Goal: Task Accomplishment & Management: Manage account settings

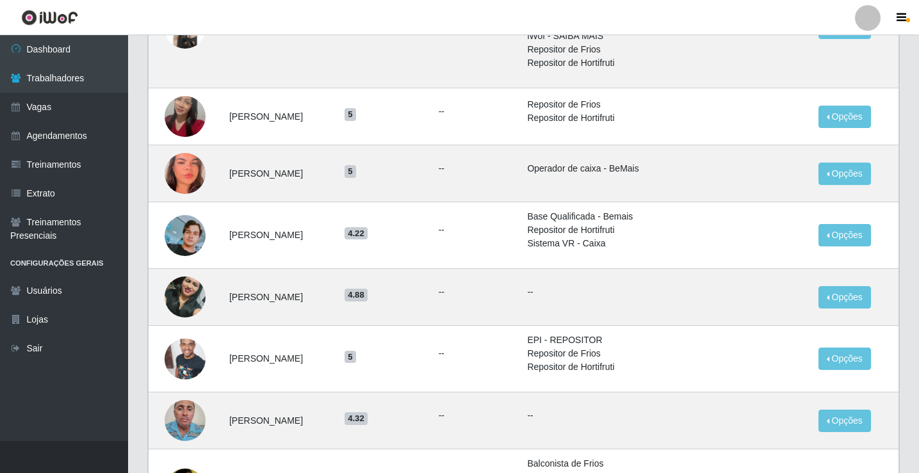
scroll to position [256, 0]
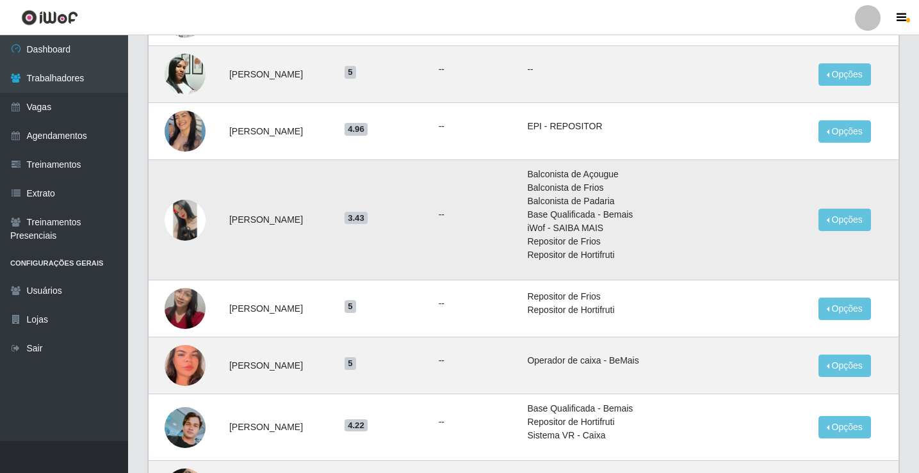
click at [177, 215] on img at bounding box center [185, 220] width 41 height 41
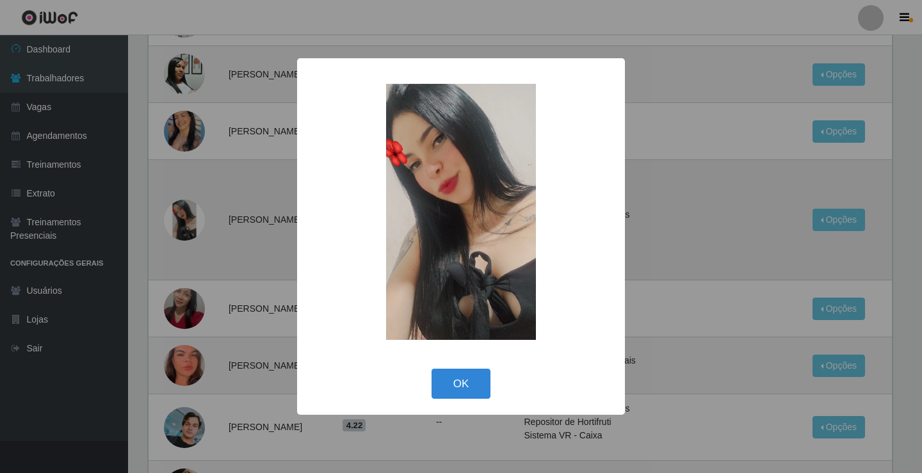
click at [177, 215] on div "× OK Cancel" at bounding box center [461, 236] width 922 height 473
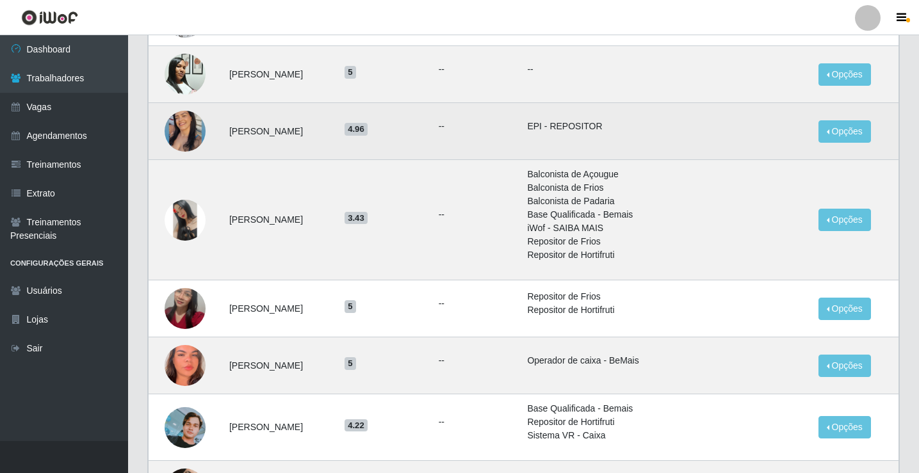
click at [181, 131] on img at bounding box center [185, 131] width 41 height 51
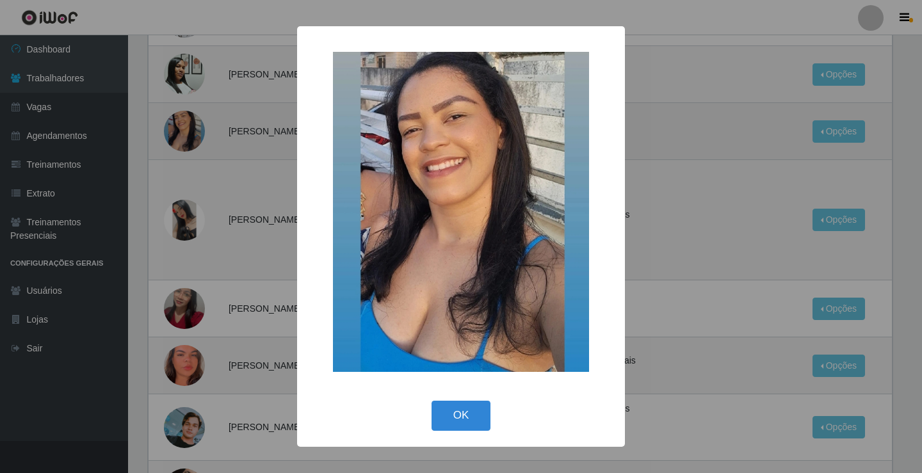
click at [181, 131] on div "× OK Cancel" at bounding box center [461, 236] width 922 height 473
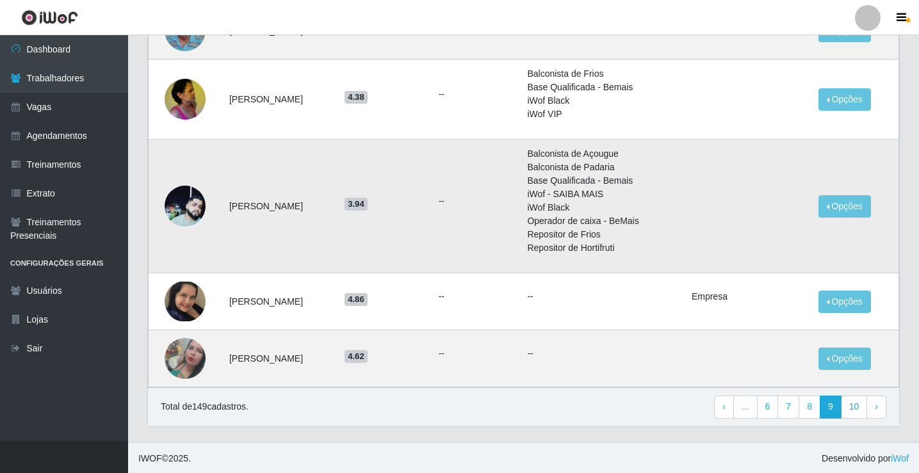
scroll to position [840, 0]
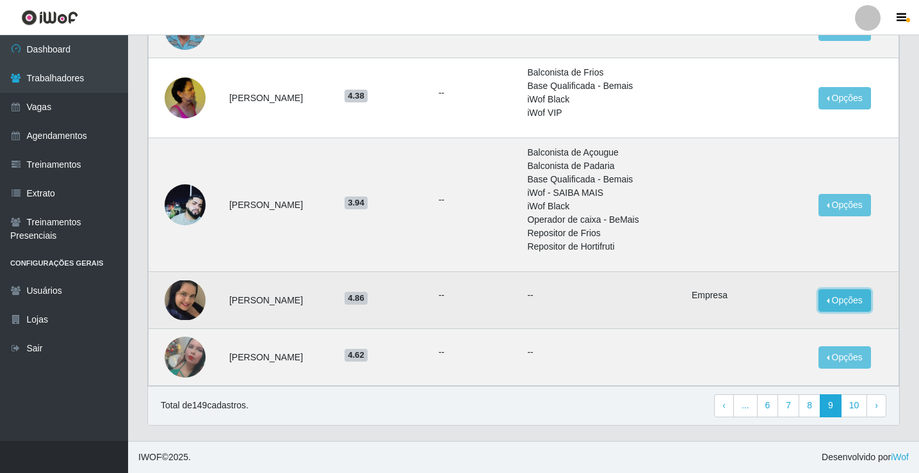
click at [853, 307] on button "Opções" at bounding box center [845, 301] width 53 height 22
click at [746, 334] on button "Bloquear - Loja" at bounding box center [758, 330] width 118 height 26
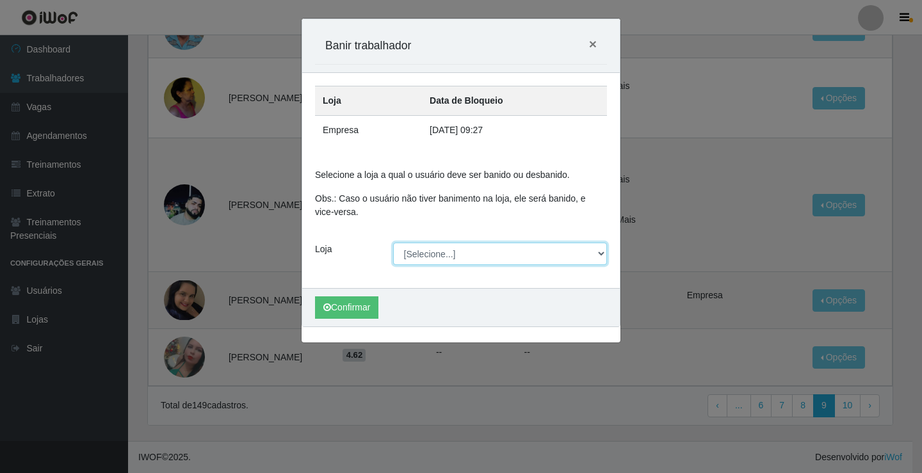
click at [599, 254] on select "[Selecione...] Edilicya Supermercado" at bounding box center [500, 254] width 215 height 22
select select "460"
click at [393, 243] on select "[Selecione...] Edilicya Supermercado" at bounding box center [500, 254] width 215 height 22
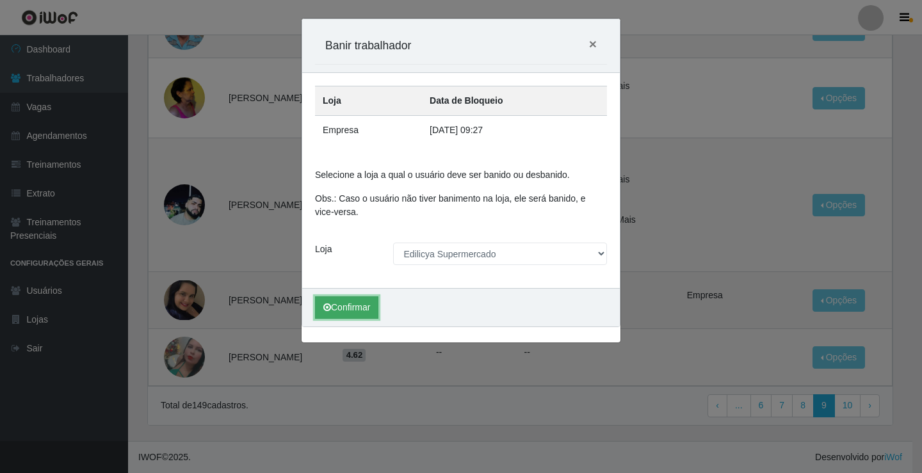
click at [354, 303] on button "Confirmar" at bounding box center [346, 308] width 63 height 22
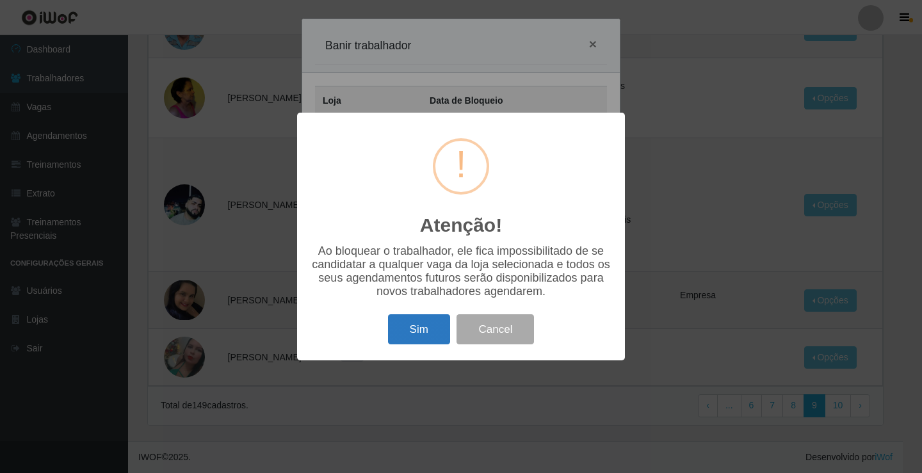
click at [430, 322] on button "Sim" at bounding box center [419, 330] width 62 height 30
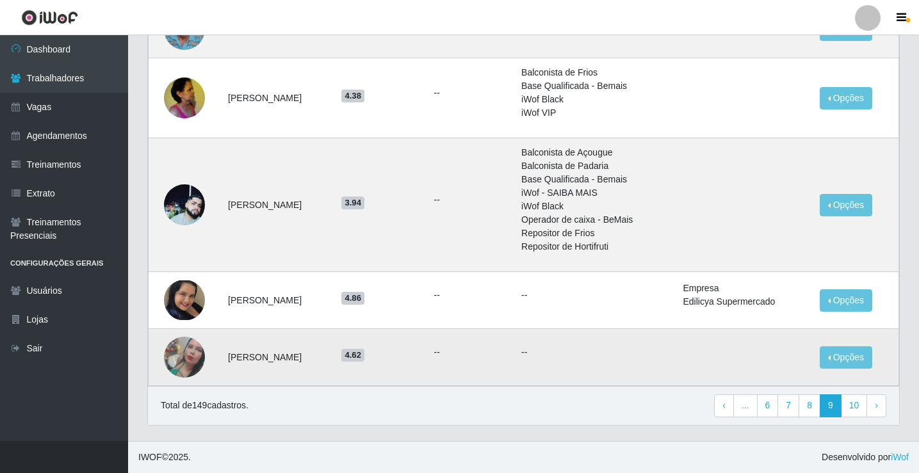
click at [179, 365] on img at bounding box center [184, 357] width 41 height 73
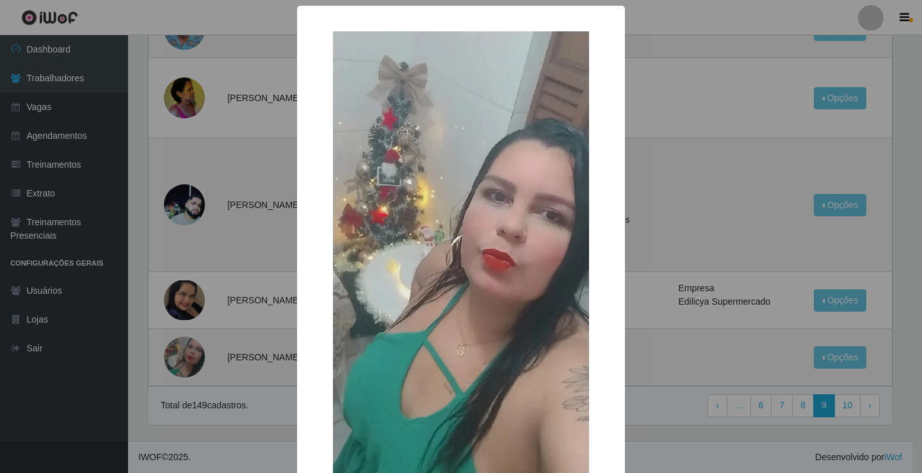
click at [180, 359] on div "× OK Cancel" at bounding box center [461, 236] width 922 height 473
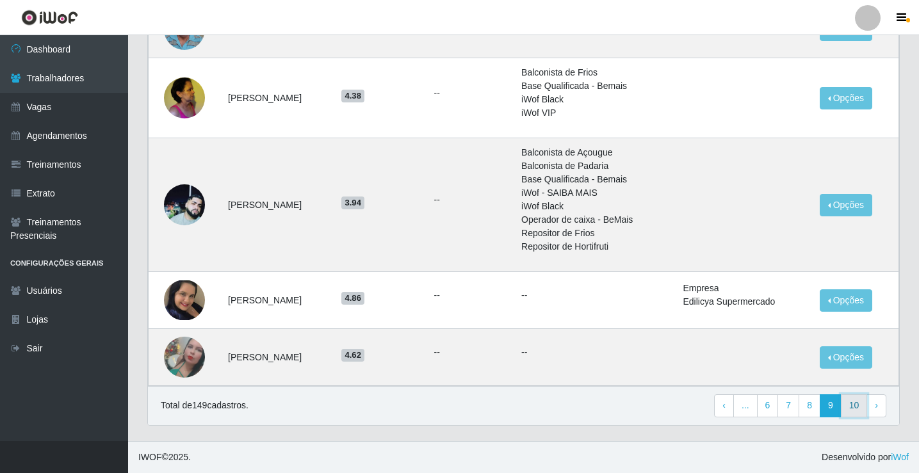
click at [853, 405] on link "10" at bounding box center [854, 406] width 27 height 23
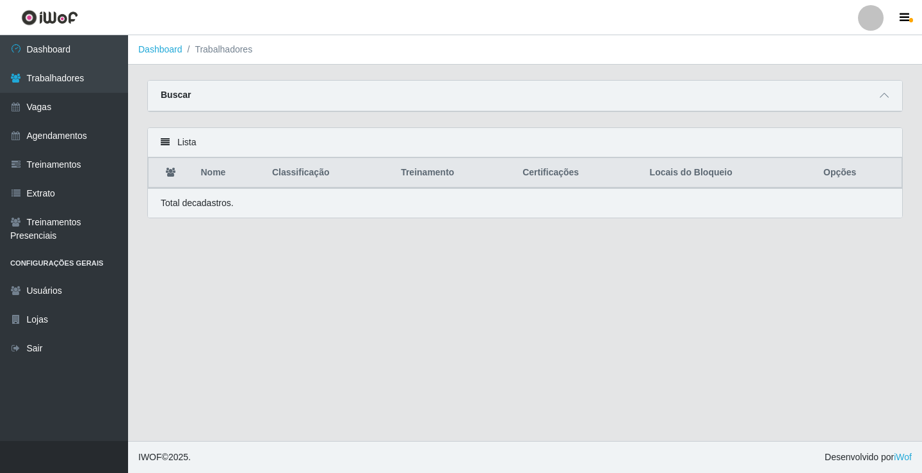
click at [353, 290] on main "Dashboard Trabalhadores Carregando... Buscar Nome Confirmar Lista Nome Classifi…" at bounding box center [525, 238] width 794 height 406
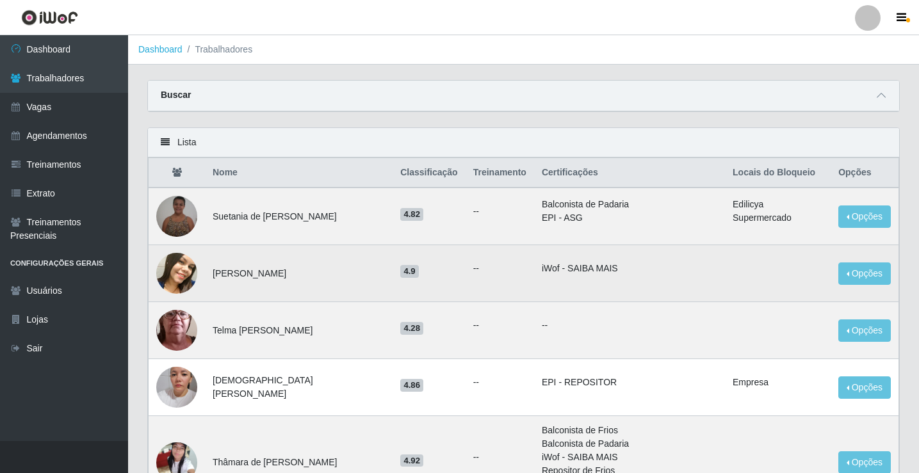
click at [181, 274] on img at bounding box center [176, 273] width 41 height 51
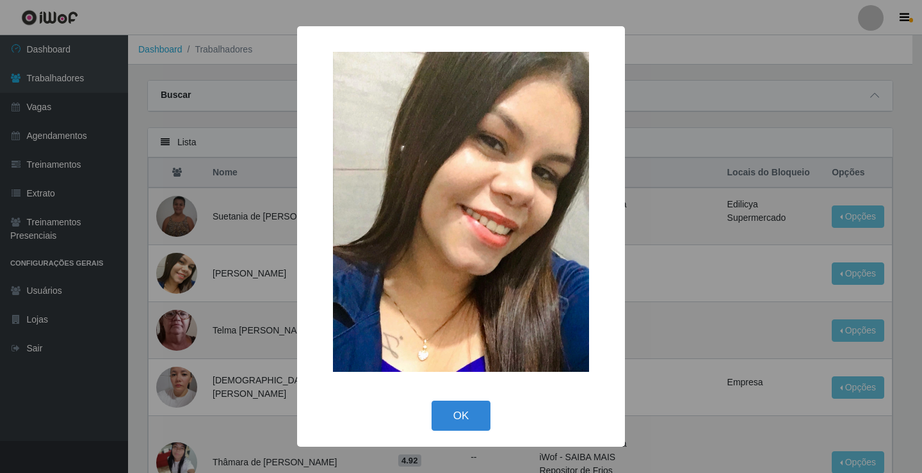
click at [180, 274] on div "× OK Cancel" at bounding box center [461, 236] width 922 height 473
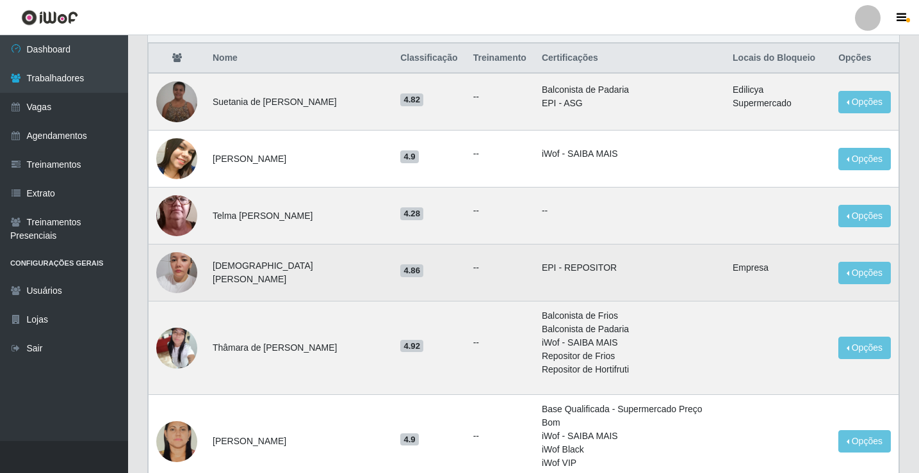
scroll to position [128, 0]
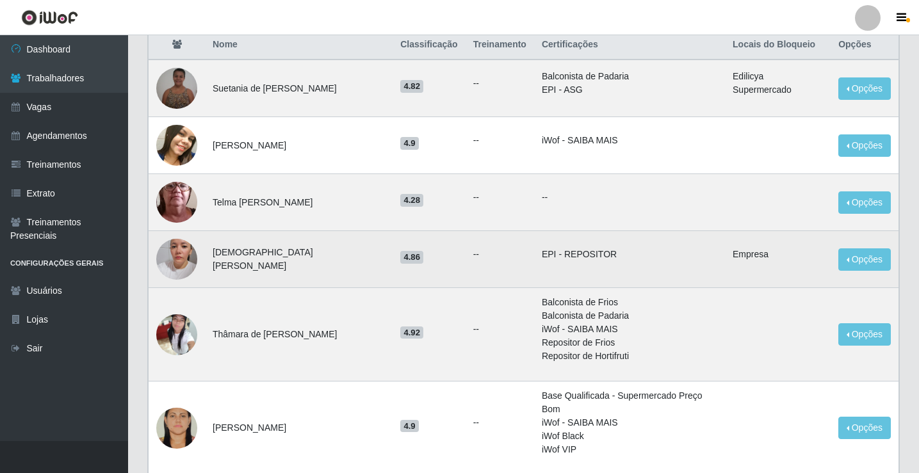
click at [176, 261] on img at bounding box center [176, 259] width 41 height 73
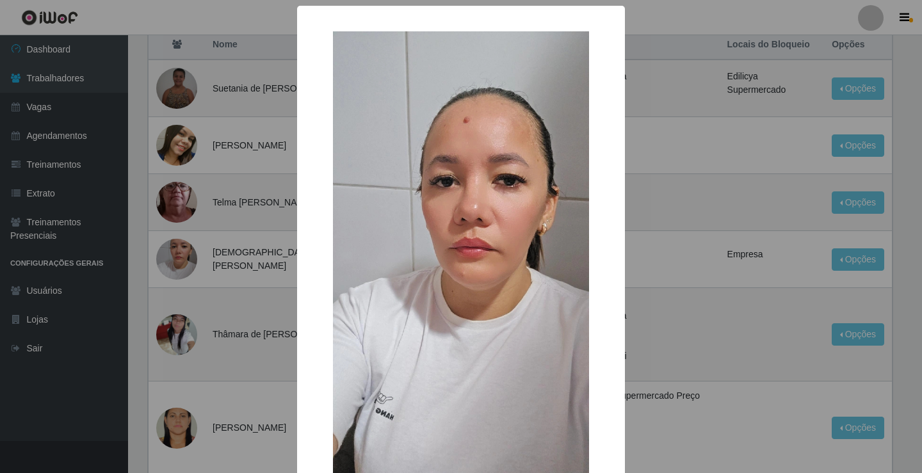
click at [176, 262] on div "× OK Cancel" at bounding box center [461, 236] width 922 height 473
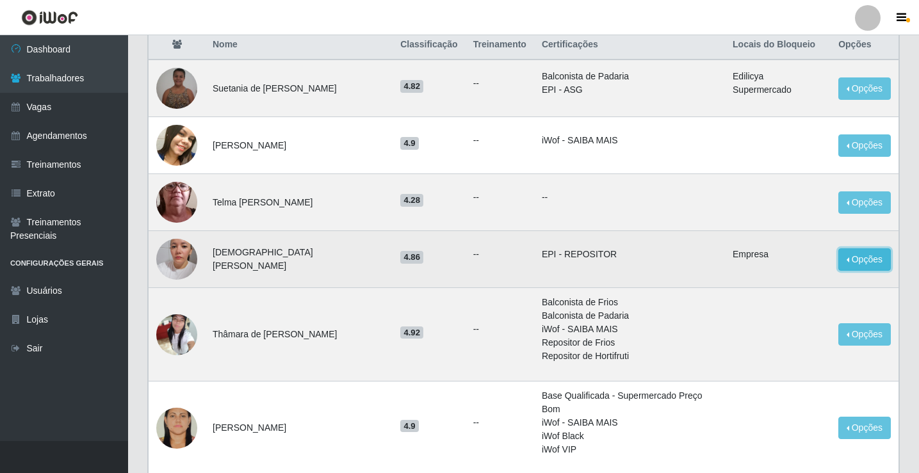
click at [857, 263] on button "Opções" at bounding box center [865, 260] width 53 height 22
click at [758, 290] on button "Bloquear - Loja" at bounding box center [778, 289] width 118 height 26
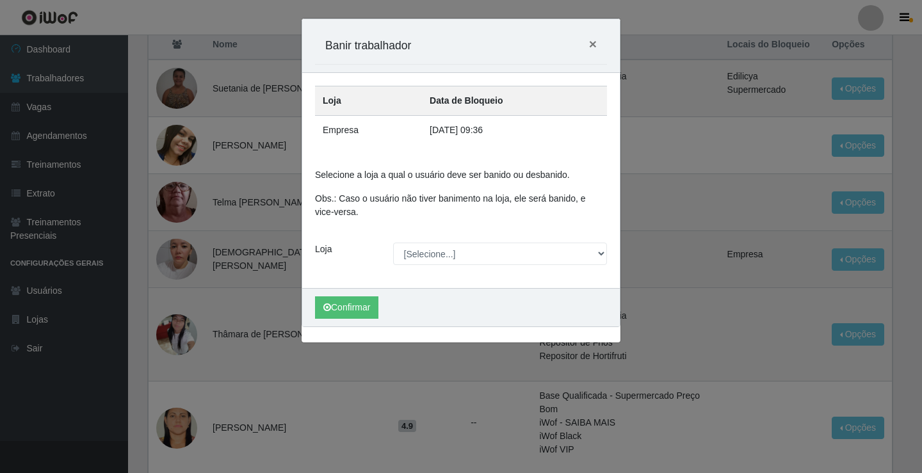
click at [707, 302] on div "Carregando... Banir trabalhador × Loja Data de Bloqueio Empresa 04/09/2025, 09:…" at bounding box center [461, 236] width 922 height 473
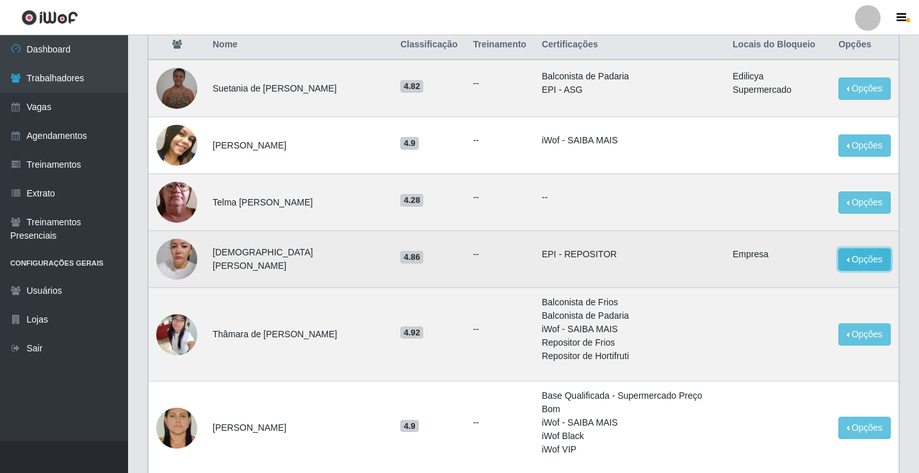
click at [864, 257] on button "Opções" at bounding box center [865, 260] width 53 height 22
click at [739, 292] on button "Bloquear - Loja" at bounding box center [778, 289] width 118 height 26
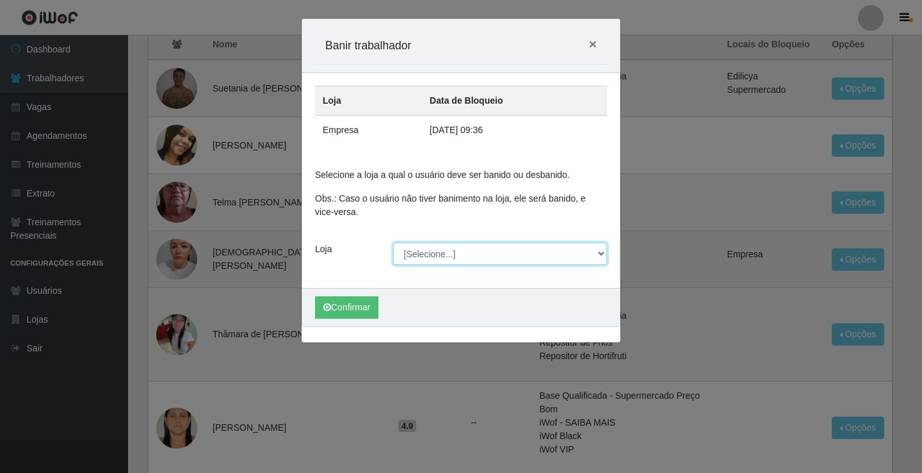
click at [600, 253] on select "[Selecione...] Edilicya Supermercado" at bounding box center [500, 254] width 215 height 22
select select "460"
click at [393, 243] on select "[Selecione...] Edilicya Supermercado" at bounding box center [500, 254] width 215 height 22
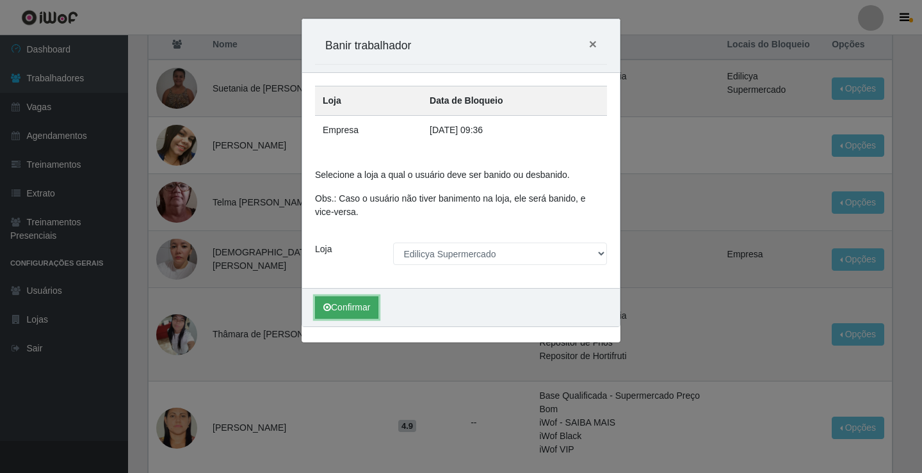
click at [365, 302] on button "Confirmar" at bounding box center [346, 308] width 63 height 22
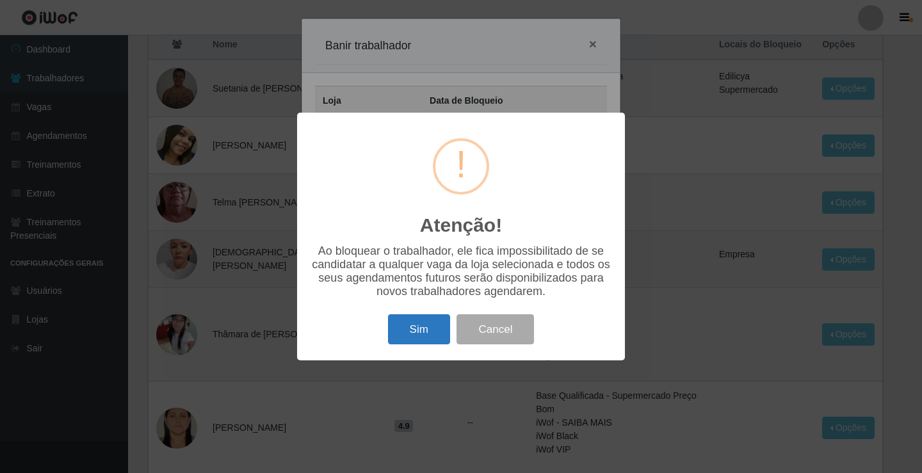
click at [406, 341] on button "Sim" at bounding box center [419, 330] width 62 height 30
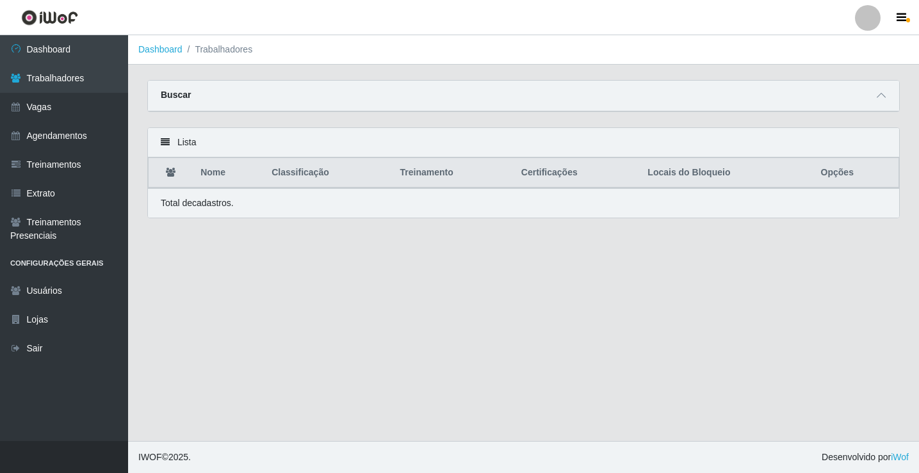
scroll to position [0, 0]
click at [324, 277] on main "Dashboard Trabalhadores Carregando... Buscar Nome Confirmar Lista Nome Classifi…" at bounding box center [525, 238] width 794 height 406
click at [323, 277] on main "Dashboard Trabalhadores Carregando... Buscar Nome Confirmar Lista Nome Classifi…" at bounding box center [525, 238] width 794 height 406
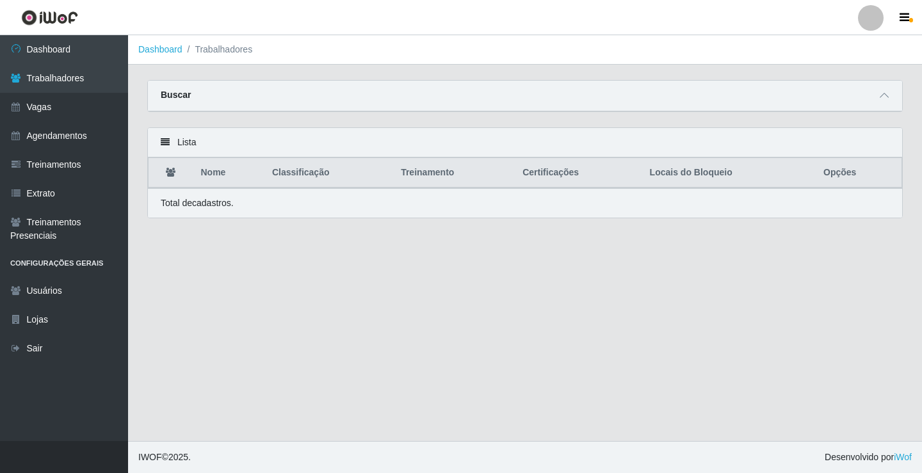
click at [712, 180] on th "Locais do Bloqueio" at bounding box center [730, 173] width 174 height 30
click at [712, 181] on th "Locais do Bloqueio" at bounding box center [730, 173] width 174 height 30
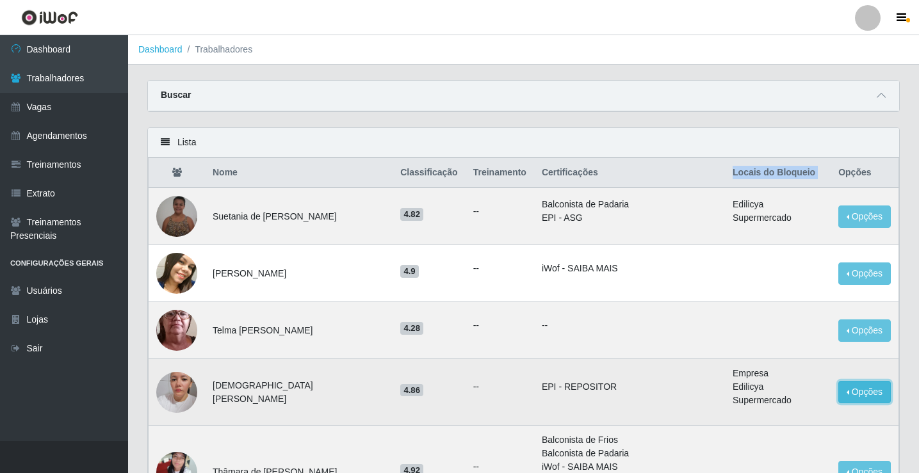
click at [864, 389] on button "Opções" at bounding box center [865, 392] width 53 height 22
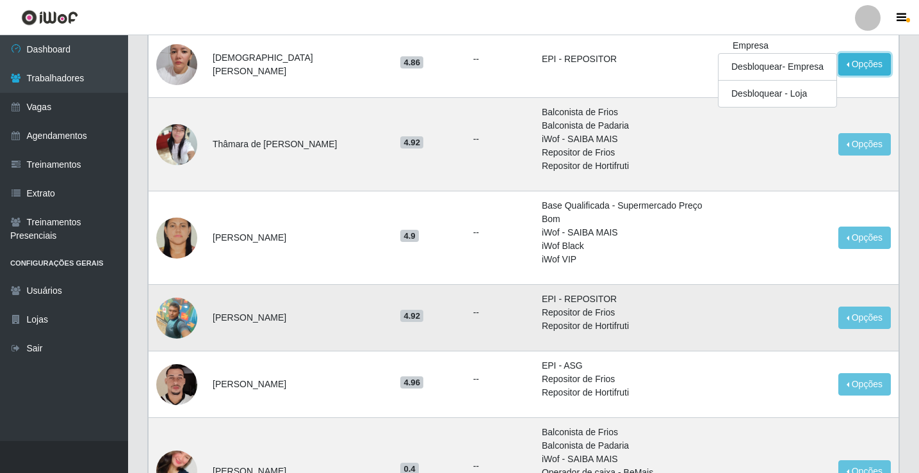
scroll to position [320, 0]
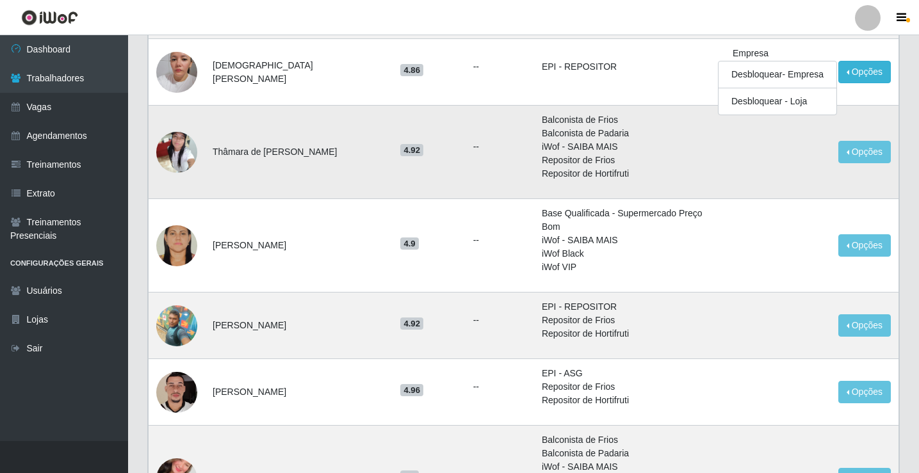
click at [166, 139] on img at bounding box center [176, 152] width 41 height 51
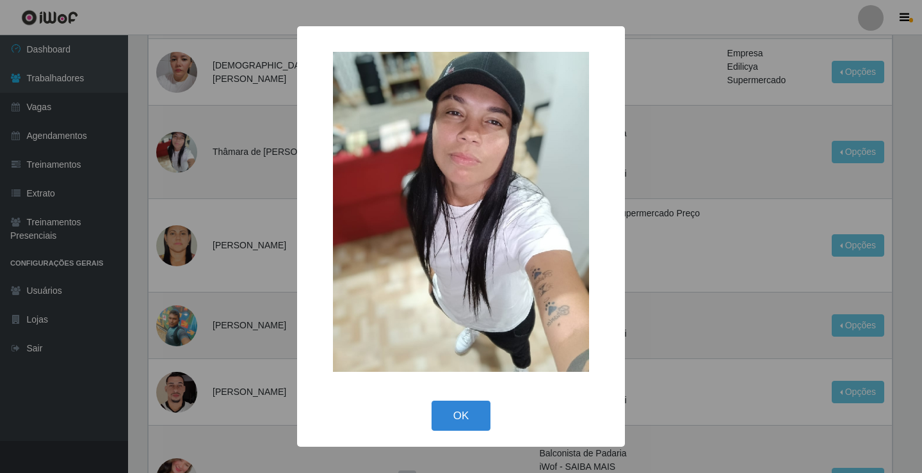
click at [178, 140] on div "× OK Cancel" at bounding box center [461, 236] width 922 height 473
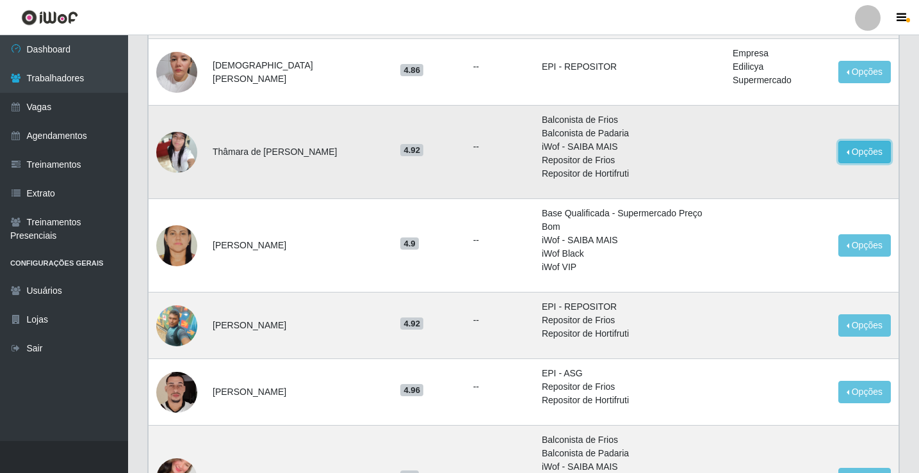
click at [863, 142] on button "Opções" at bounding box center [865, 152] width 53 height 22
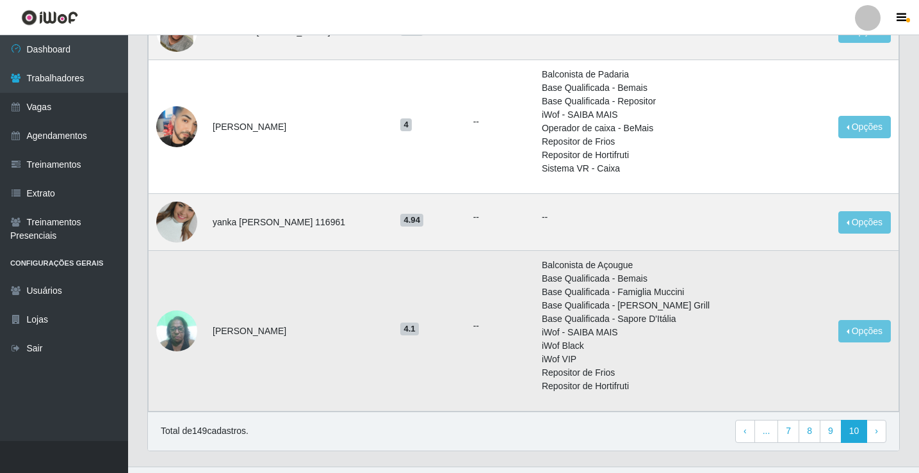
scroll to position [910, 0]
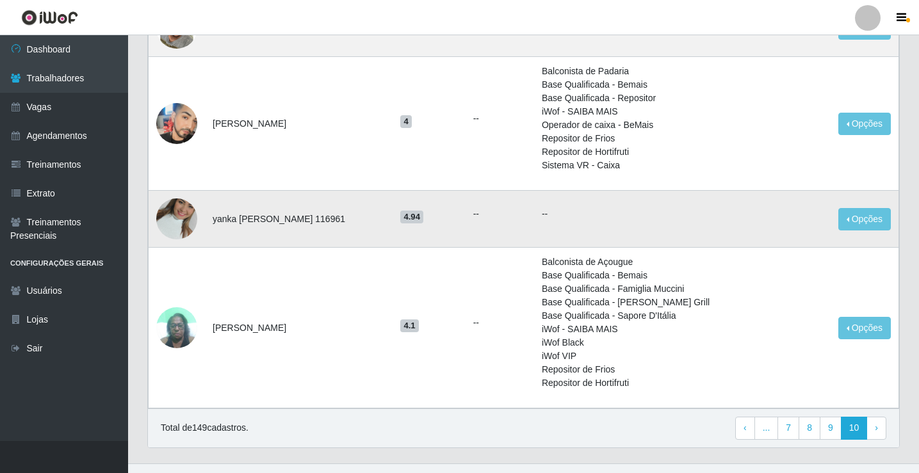
click at [174, 193] on img at bounding box center [176, 219] width 41 height 73
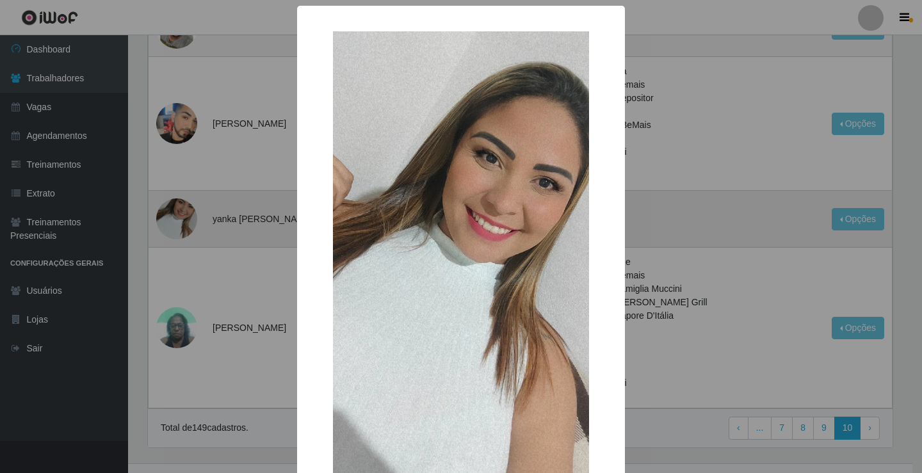
click at [174, 193] on div "× OK Cancel" at bounding box center [461, 236] width 922 height 473
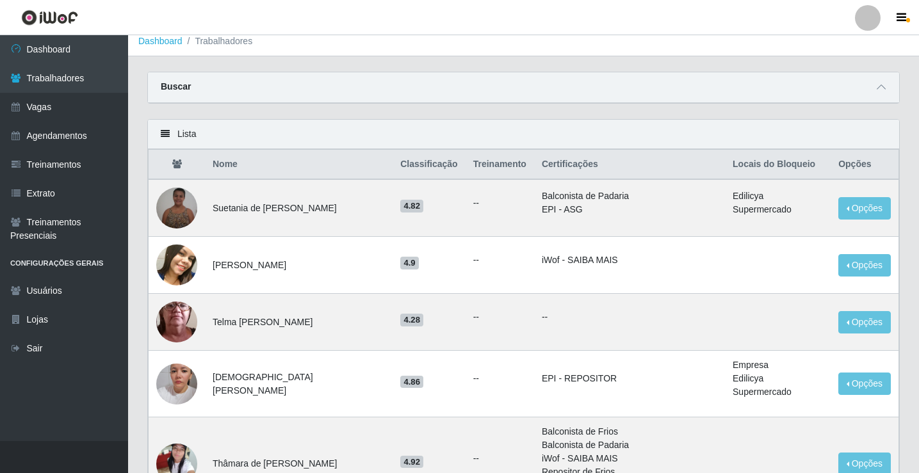
scroll to position [0, 0]
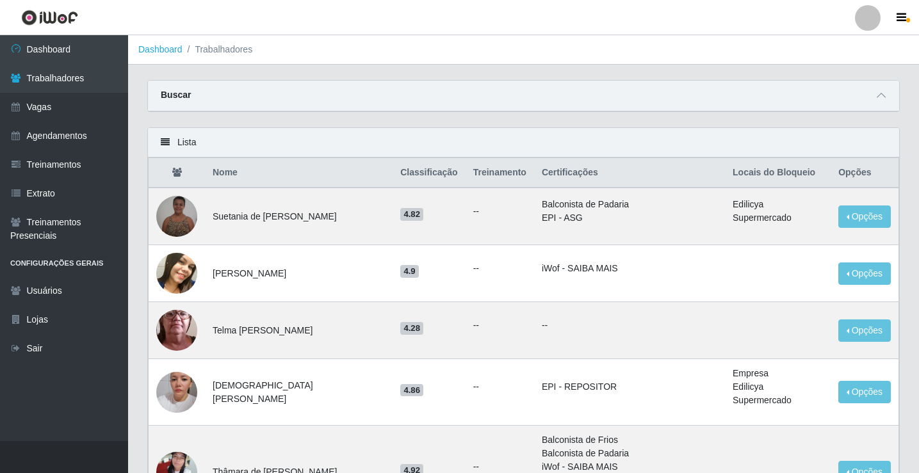
click at [780, 177] on th "Locais do Bloqueio" at bounding box center [778, 173] width 106 height 30
click at [765, 183] on th "Locais do Bloqueio" at bounding box center [778, 173] width 106 height 30
drag, startPoint x: 741, startPoint y: 180, endPoint x: 730, endPoint y: 182, distance: 11.1
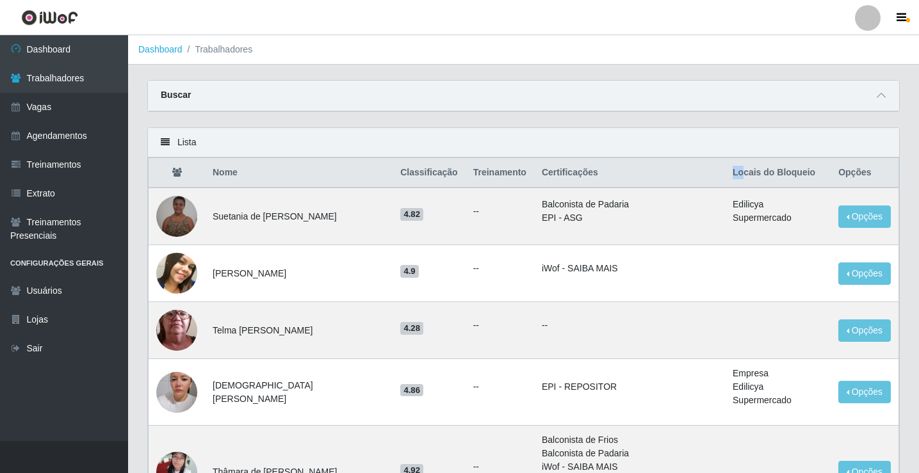
click at [730, 182] on th "Locais do Bloqueio" at bounding box center [778, 173] width 106 height 30
click at [738, 175] on th "Locais do Bloqueio" at bounding box center [778, 173] width 106 height 30
click at [730, 177] on th "Locais do Bloqueio" at bounding box center [778, 173] width 106 height 30
click at [785, 176] on th "Locais do Bloqueio" at bounding box center [778, 173] width 106 height 30
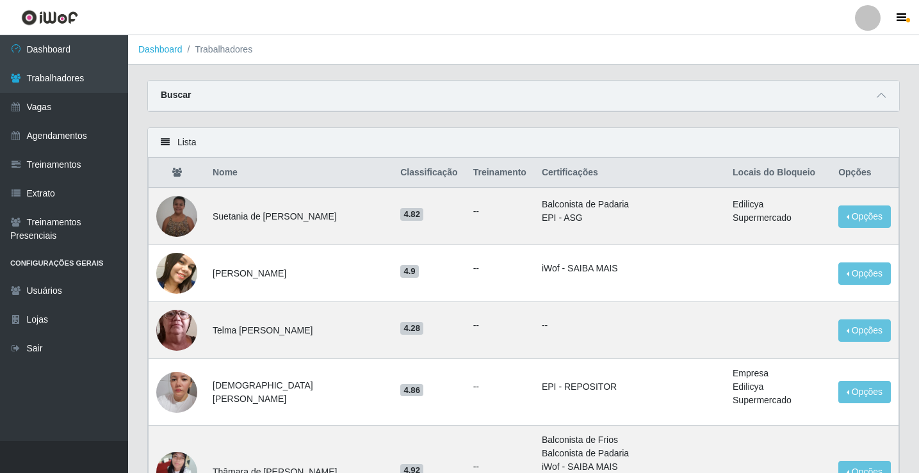
drag, startPoint x: 775, startPoint y: 179, endPoint x: 766, endPoint y: 180, distance: 9.1
click at [773, 179] on th "Locais do Bloqueio" at bounding box center [778, 173] width 106 height 30
click at [760, 179] on th "Locais do Bloqueio" at bounding box center [778, 173] width 106 height 30
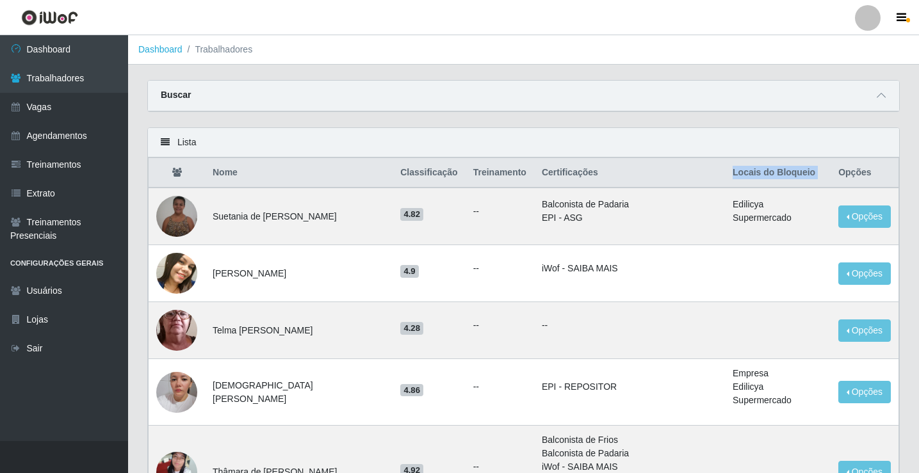
click at [755, 183] on th "Locais do Bloqueio" at bounding box center [778, 173] width 106 height 30
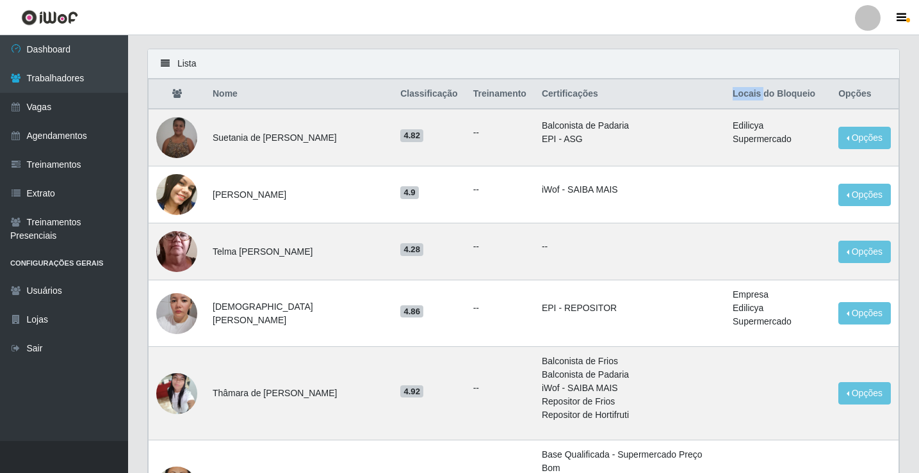
scroll to position [78, 0]
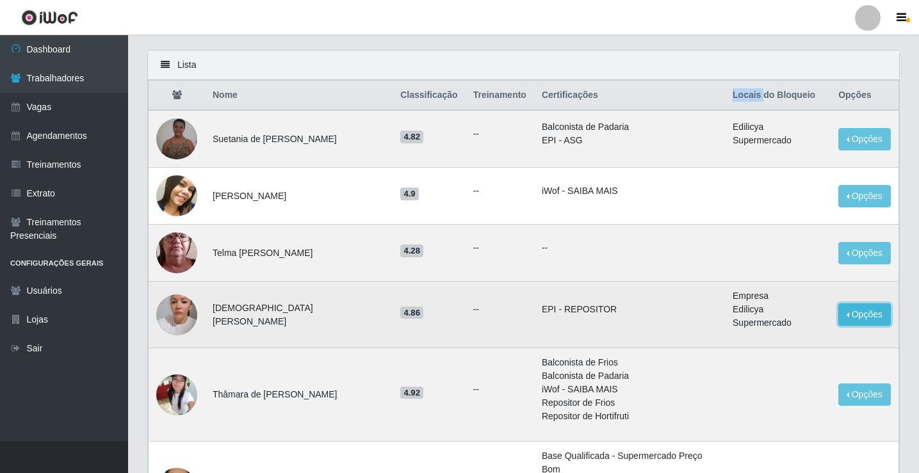
click at [858, 316] on button "Opções" at bounding box center [865, 315] width 53 height 22
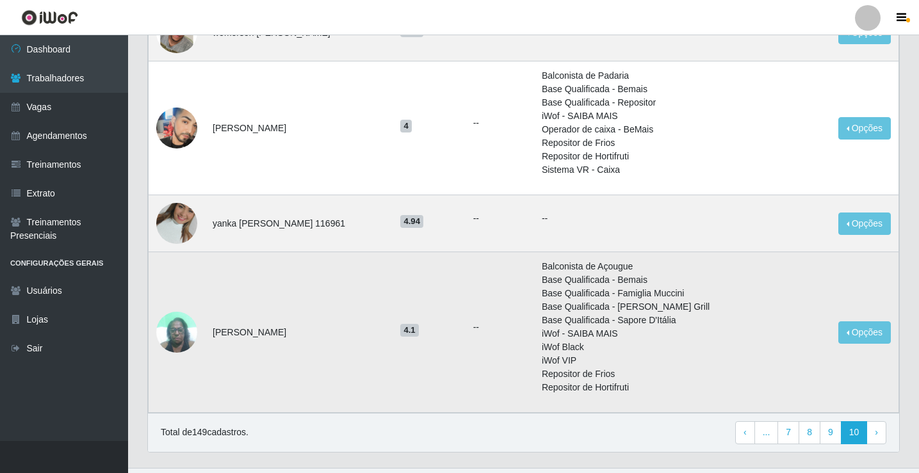
scroll to position [910, 0]
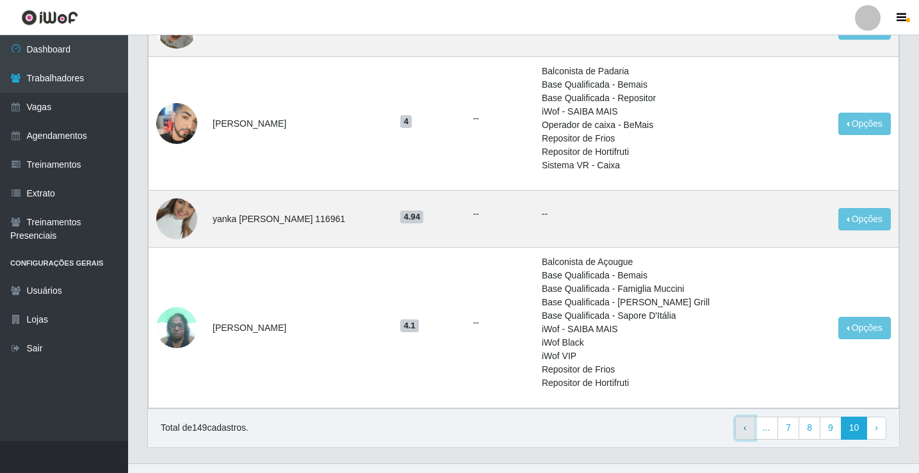
click at [747, 423] on span "‹" at bounding box center [745, 428] width 3 height 10
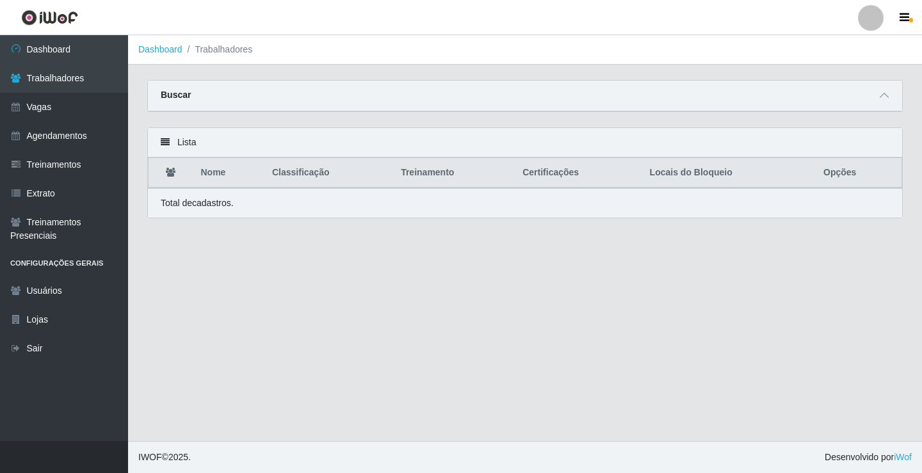
click at [439, 309] on main "Dashboard Trabalhadores Carregando... Buscar Nome Confirmar Lista Nome Classifi…" at bounding box center [525, 238] width 794 height 406
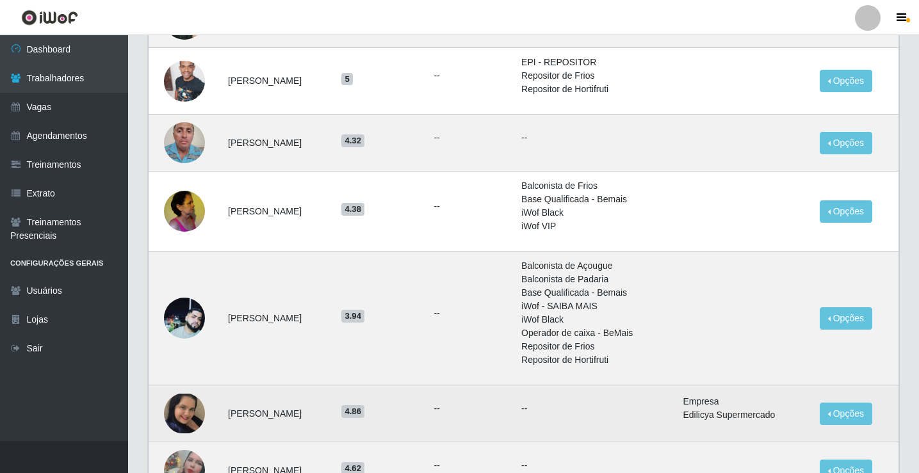
scroll to position [840, 0]
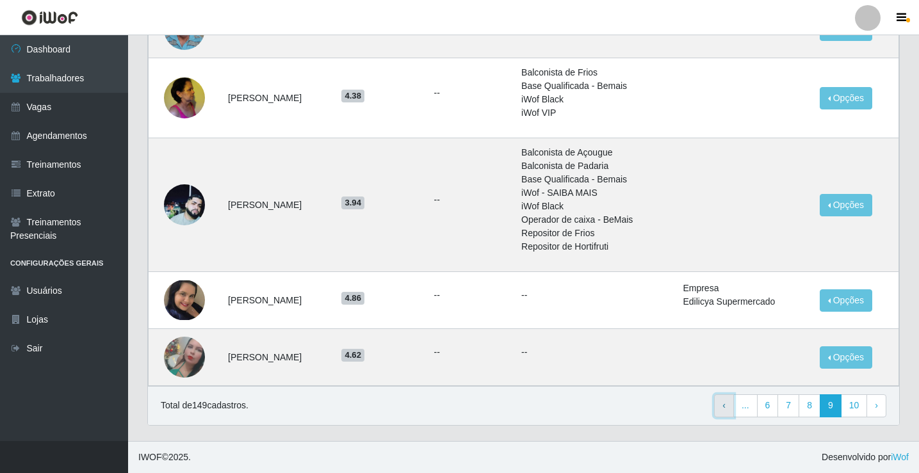
click at [726, 406] on span "‹" at bounding box center [724, 405] width 3 height 10
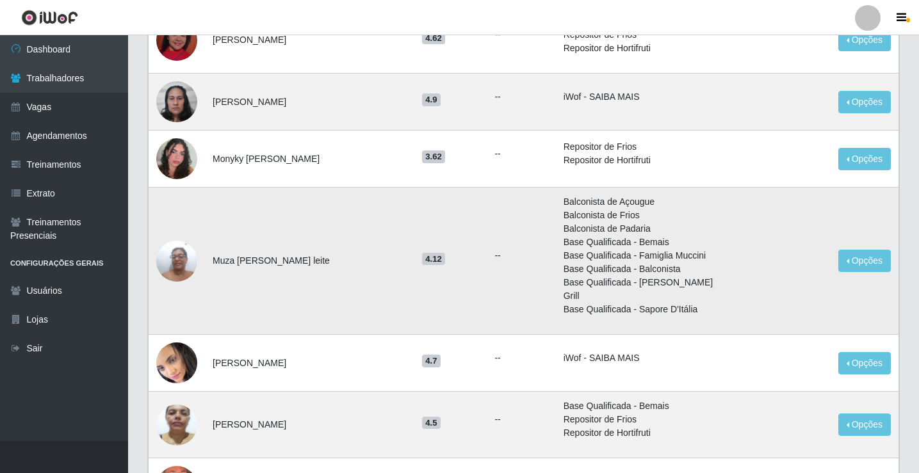
scroll to position [887, 0]
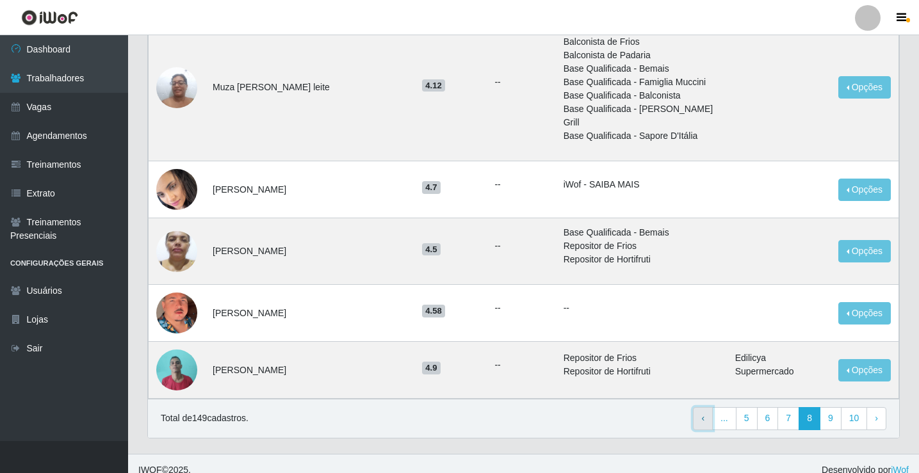
click at [705, 413] on span "‹" at bounding box center [702, 418] width 3 height 10
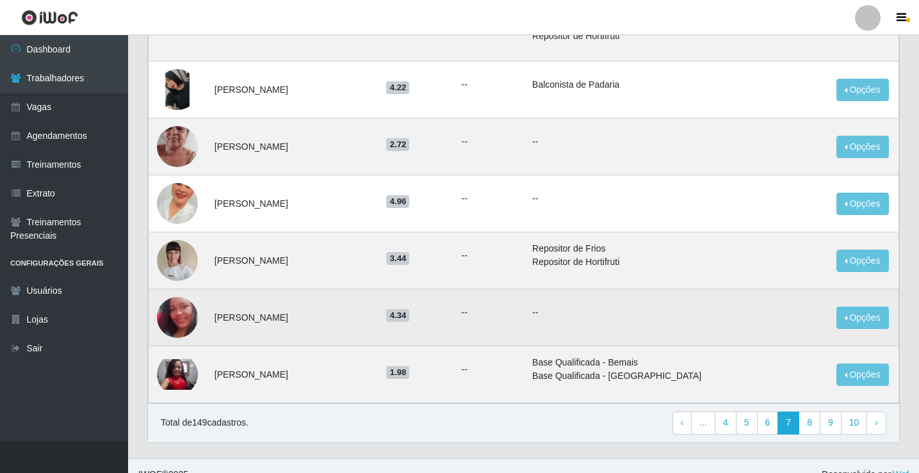
scroll to position [871, 0]
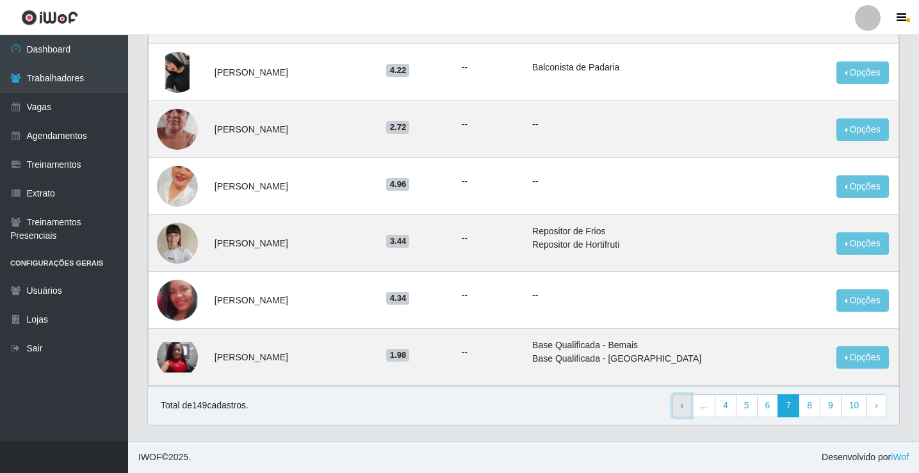
click at [682, 408] on link "‹ Previous" at bounding box center [683, 406] width 20 height 23
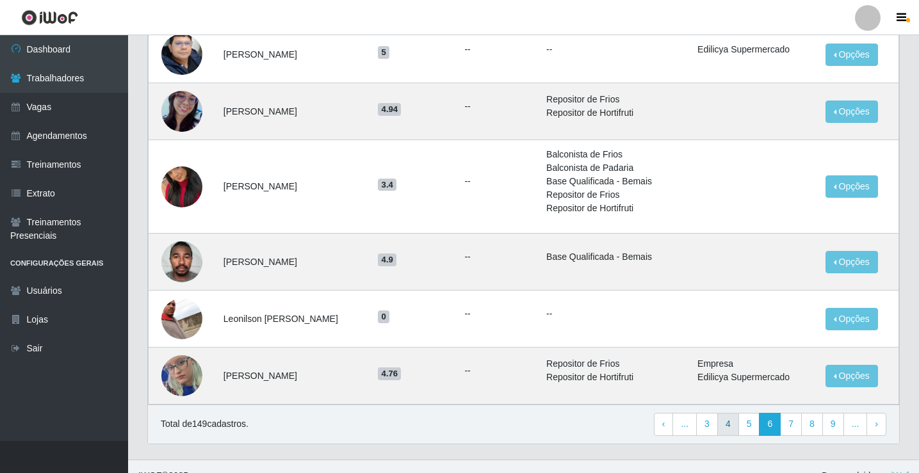
scroll to position [694, 0]
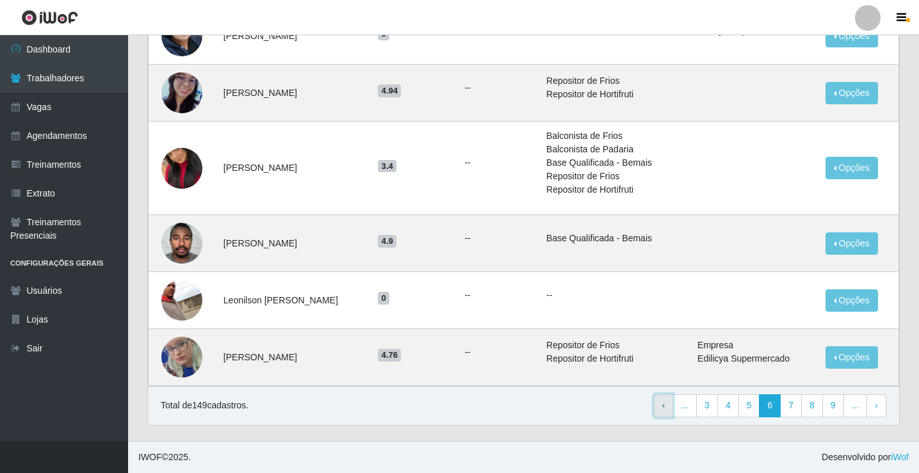
click at [666, 407] on span "‹" at bounding box center [663, 405] width 3 height 10
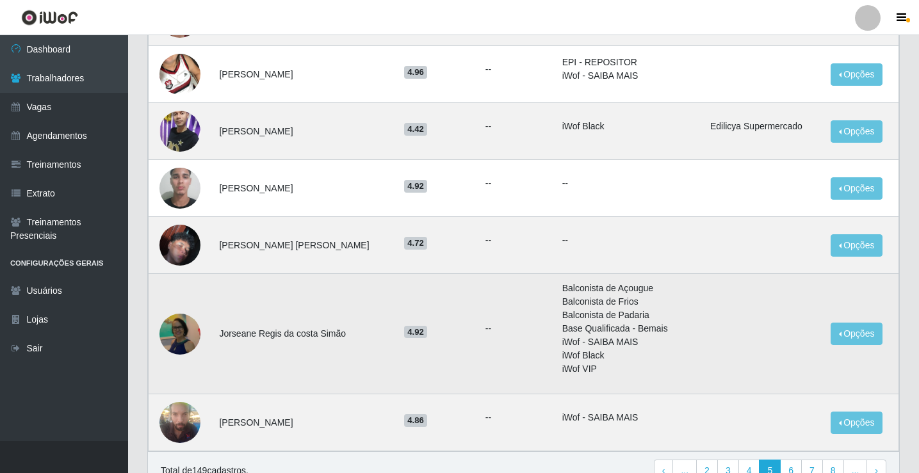
scroll to position [840, 0]
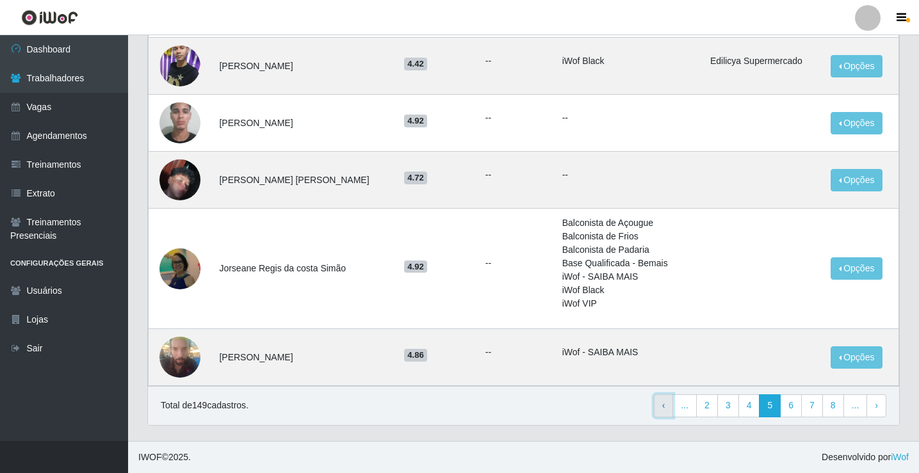
click at [666, 402] on span "‹" at bounding box center [663, 405] width 3 height 10
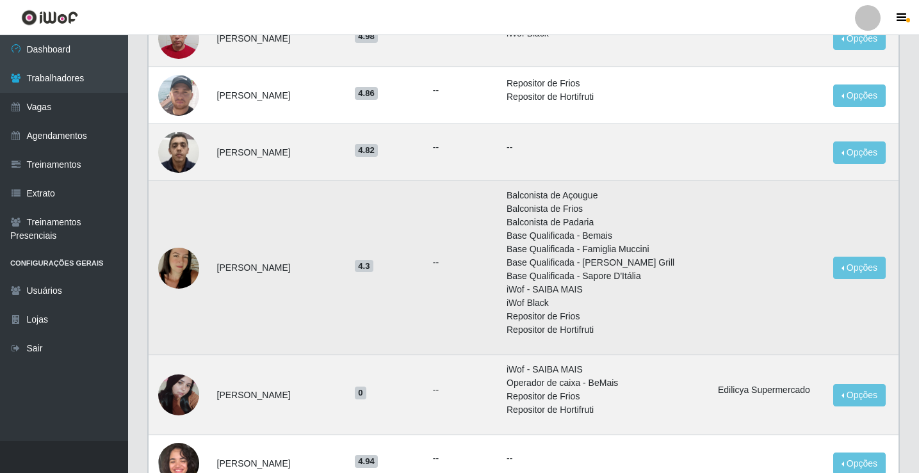
scroll to position [844, 0]
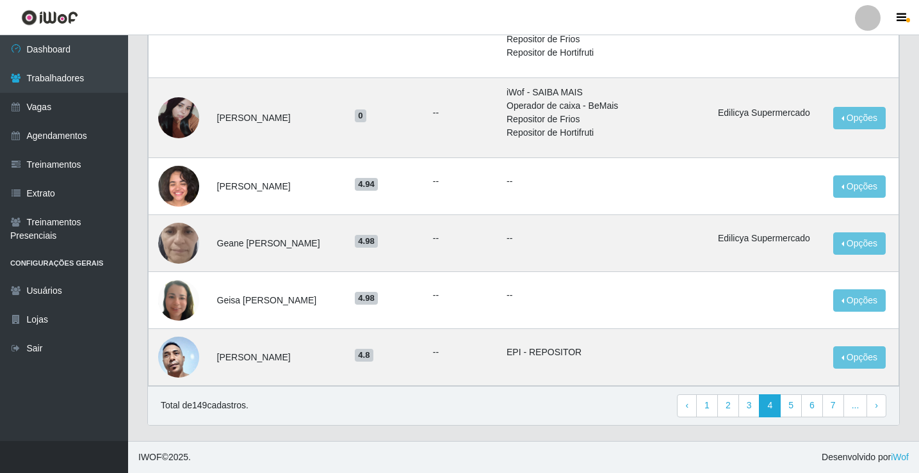
click at [669, 403] on div "Total de 149 cadastros. ‹ Previous 1 2 3 4 5 6 7 ... › Next" at bounding box center [524, 406] width 726 height 23
click at [689, 407] on span "‹" at bounding box center [686, 405] width 3 height 10
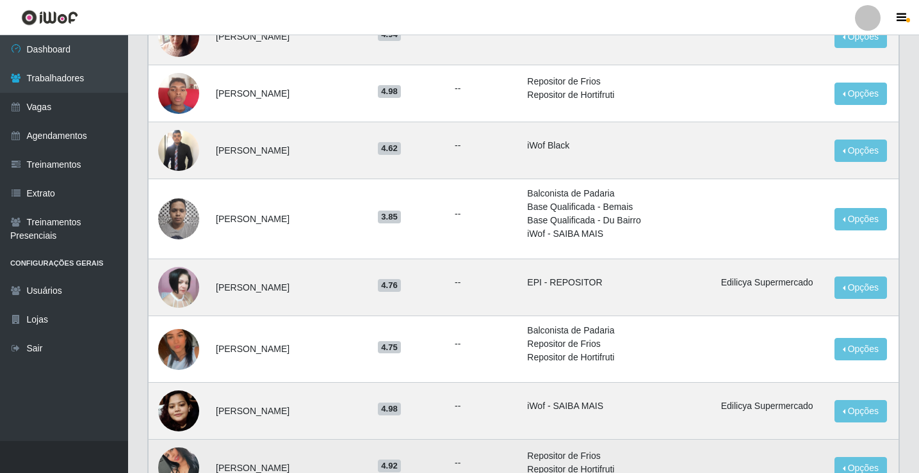
scroll to position [850, 0]
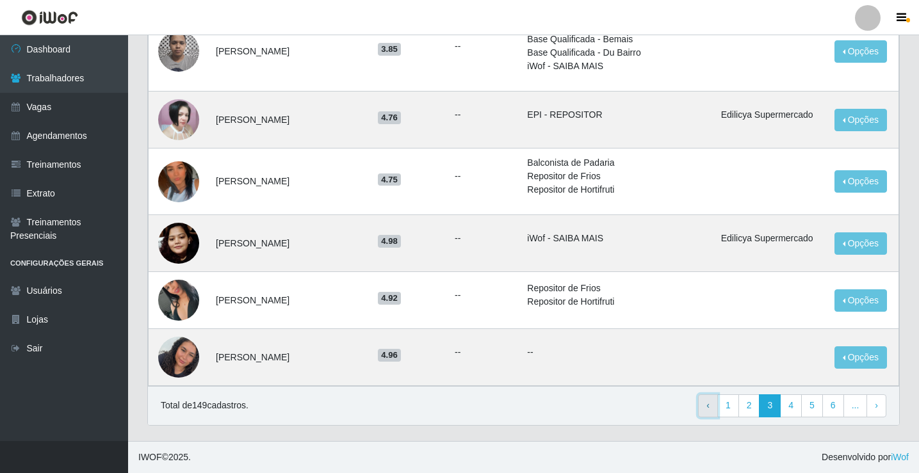
click at [710, 407] on span "‹" at bounding box center [708, 405] width 3 height 10
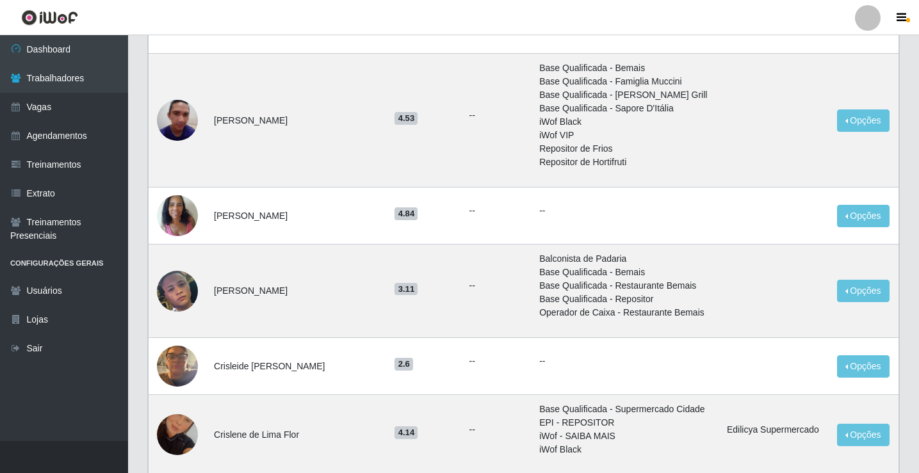
scroll to position [996, 0]
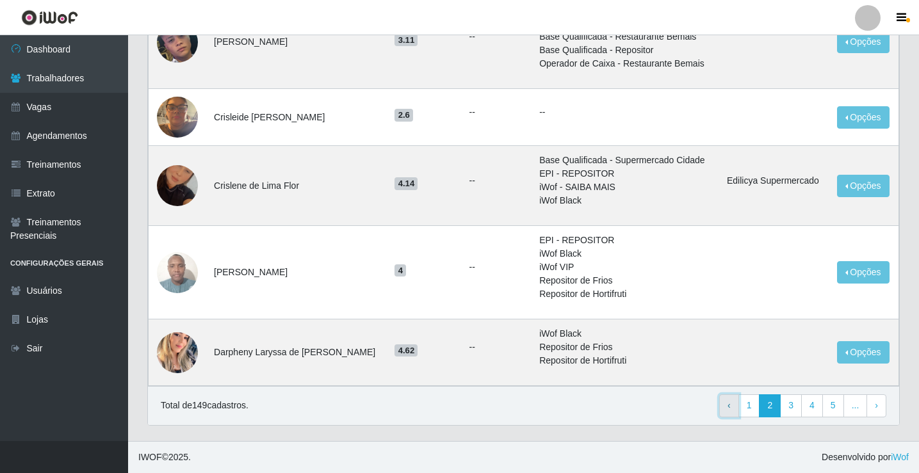
click at [731, 404] on span "‹" at bounding box center [729, 405] width 3 height 10
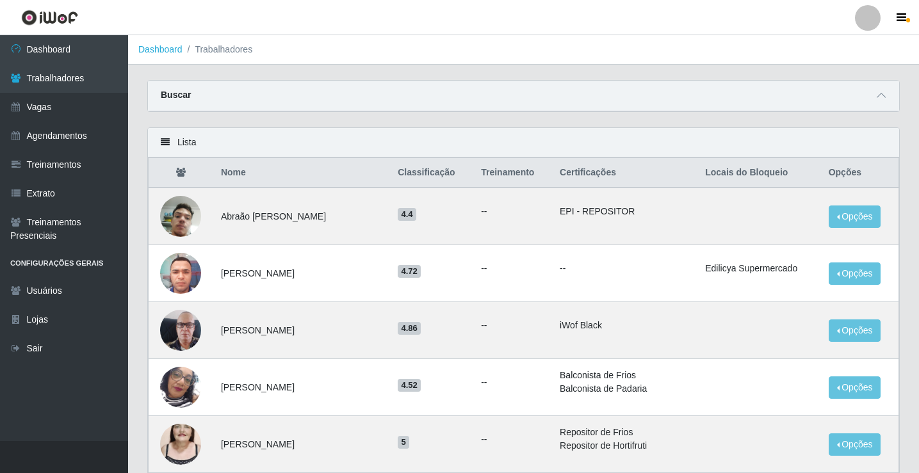
click at [744, 181] on th "Locais do Bloqueio" at bounding box center [759, 173] width 123 height 30
click at [853, 181] on th "Opções" at bounding box center [860, 173] width 78 height 30
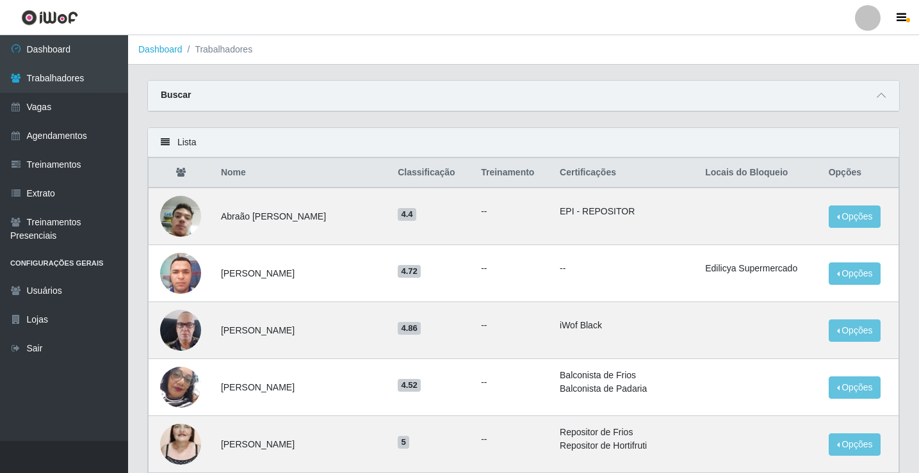
click at [734, 180] on th "Locais do Bloqueio" at bounding box center [759, 173] width 123 height 30
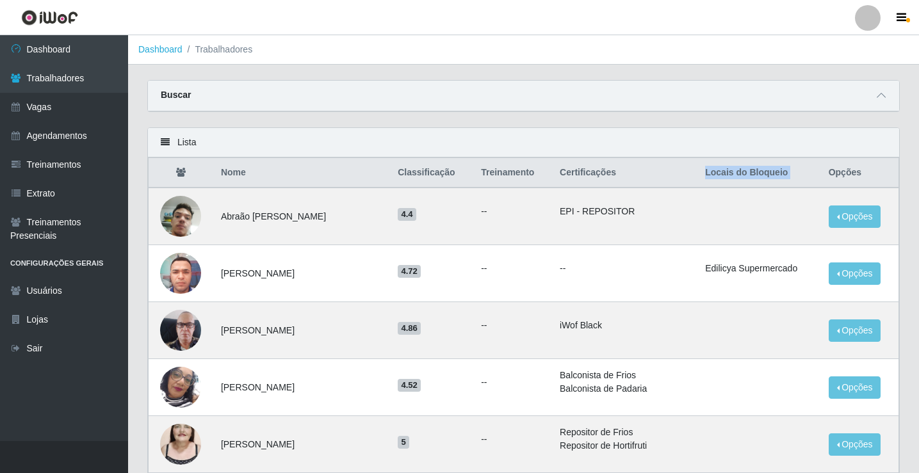
click at [734, 180] on th "Locais do Bloqueio" at bounding box center [759, 173] width 123 height 30
click at [735, 179] on th "Locais do Bloqueio" at bounding box center [759, 173] width 123 height 30
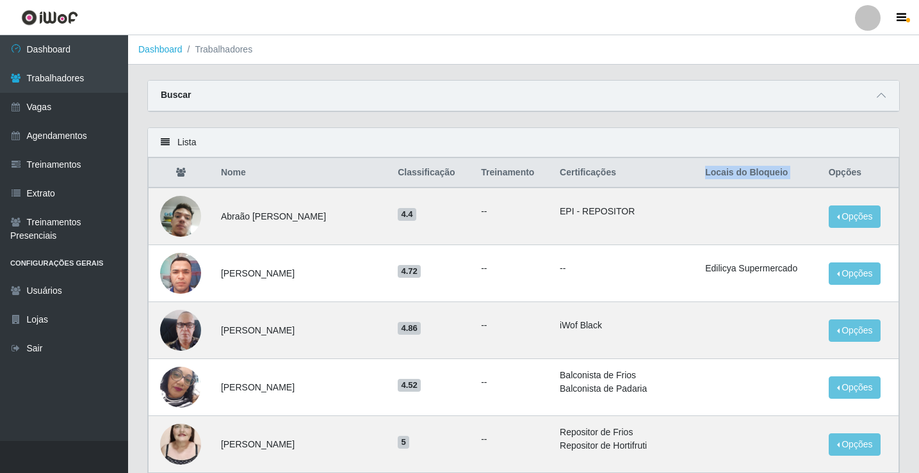
click at [735, 179] on th "Locais do Bloqueio" at bounding box center [759, 173] width 123 height 30
click at [718, 181] on th "Locais do Bloqueio" at bounding box center [759, 173] width 123 height 30
click at [715, 181] on th "Locais do Bloqueio" at bounding box center [759, 173] width 123 height 30
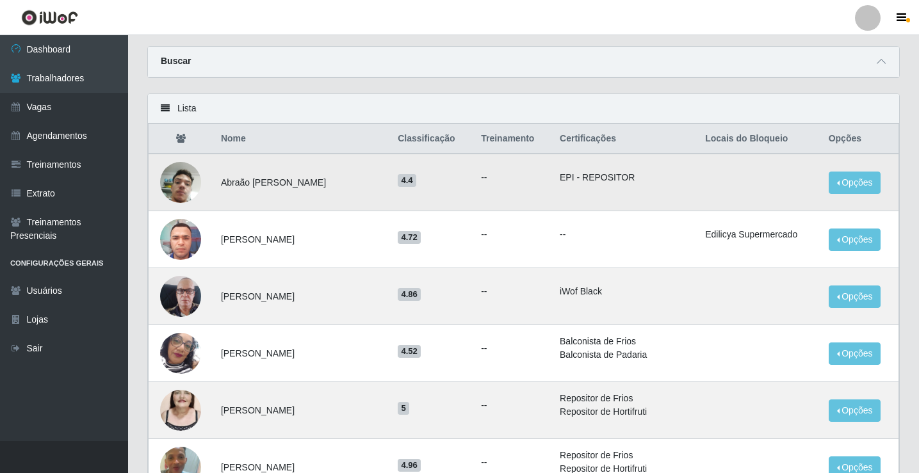
scroll to position [64, 0]
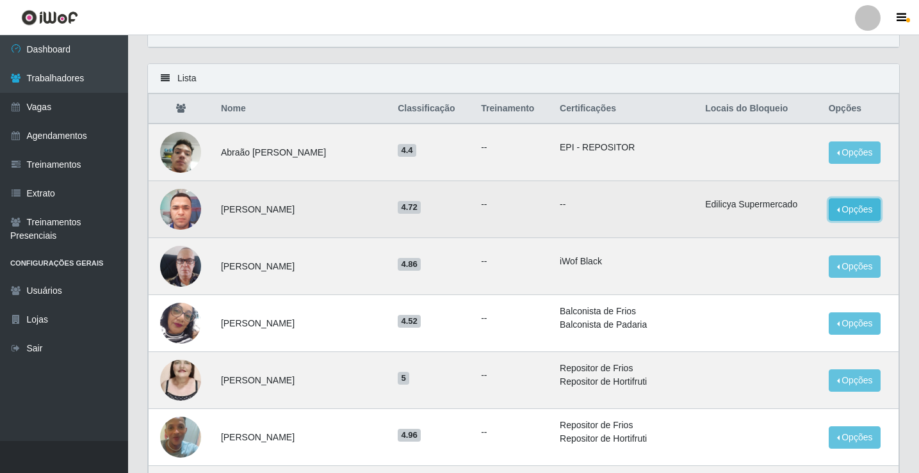
click at [863, 209] on button "Opções" at bounding box center [855, 210] width 53 height 22
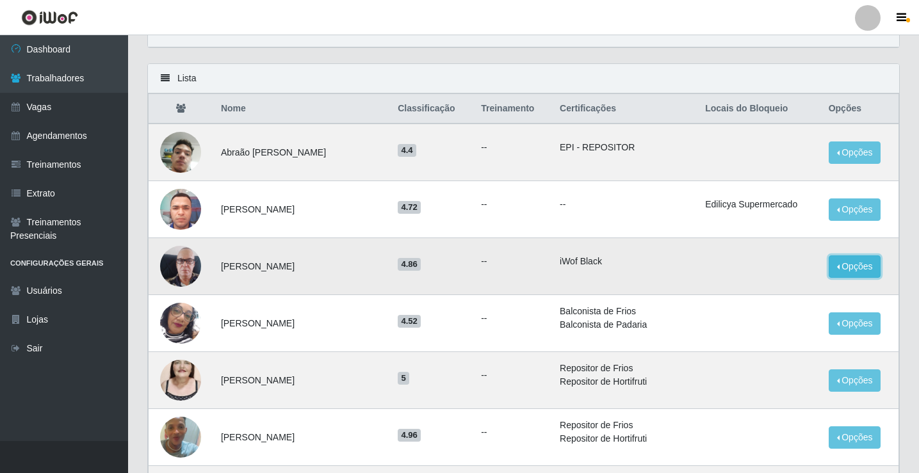
click at [869, 270] on button "Opções" at bounding box center [855, 267] width 53 height 22
click at [868, 271] on button "Opções" at bounding box center [855, 267] width 53 height 22
click at [180, 262] on img at bounding box center [180, 266] width 41 height 73
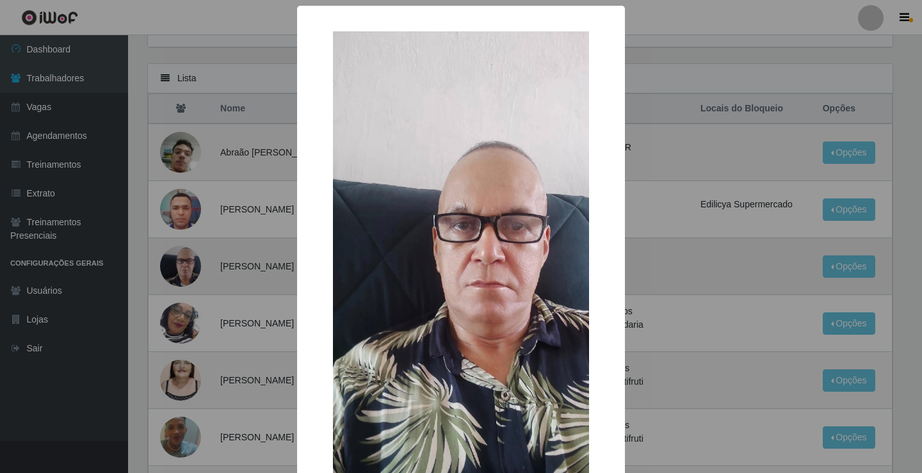
click at [180, 262] on div "× OK Cancel" at bounding box center [461, 236] width 922 height 473
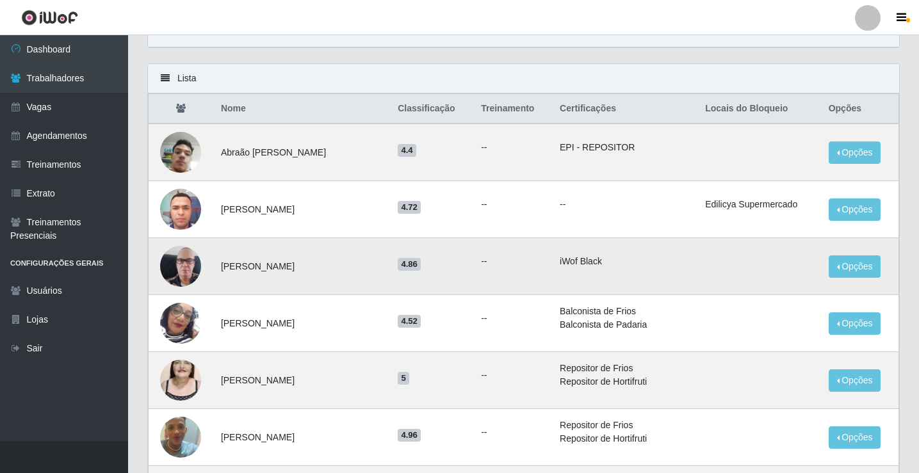
click at [689, 273] on td "iWof Black" at bounding box center [624, 266] width 145 height 57
click at [689, 272] on td "iWof Black" at bounding box center [624, 266] width 145 height 57
click at [689, 271] on td "iWof Black" at bounding box center [624, 266] width 145 height 57
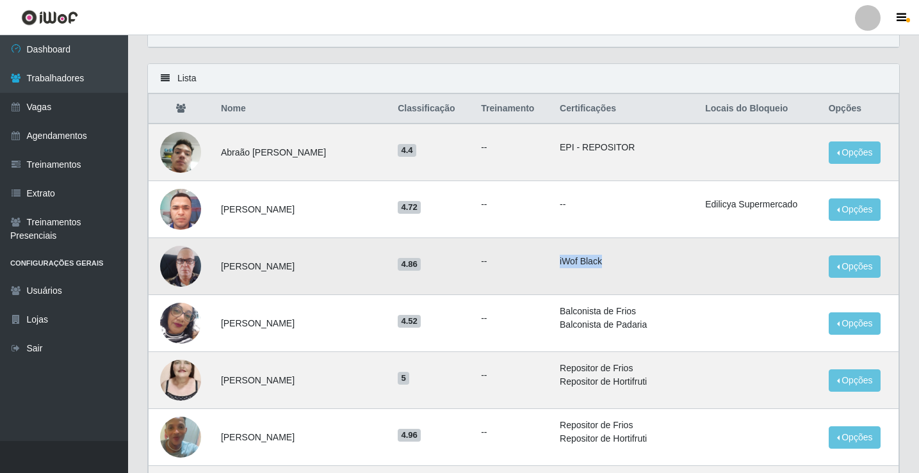
click at [593, 260] on li "iWof Black" at bounding box center [625, 261] width 130 height 13
click at [628, 268] on li "iWof Black" at bounding box center [625, 261] width 130 height 13
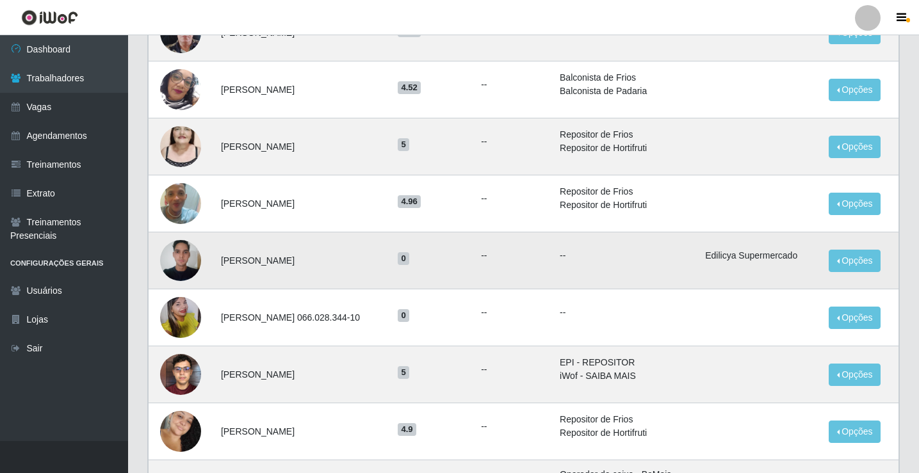
scroll to position [320, 0]
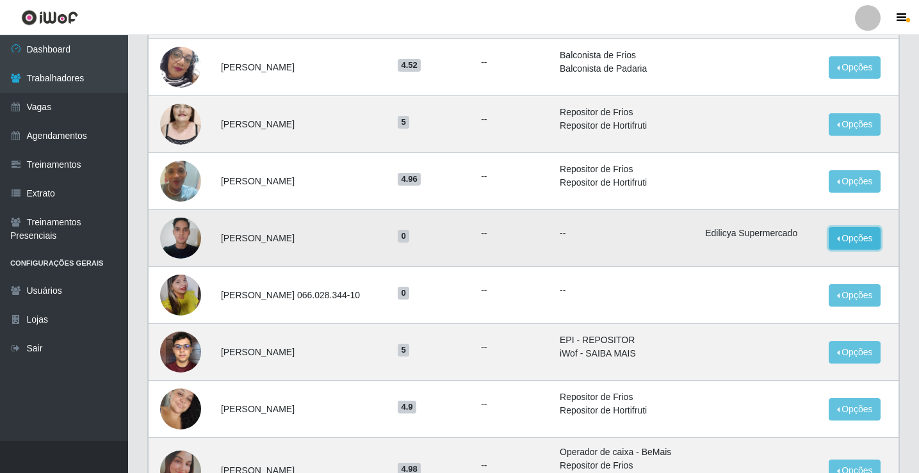
click at [873, 236] on button "Opções" at bounding box center [855, 238] width 53 height 22
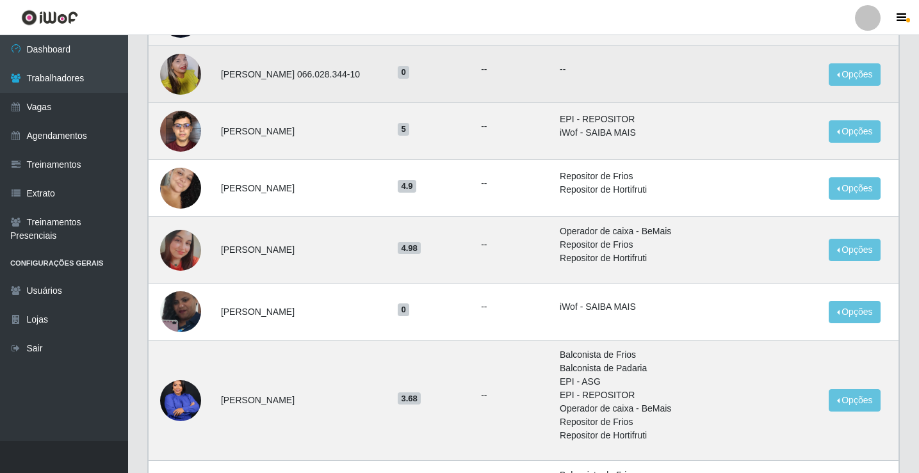
scroll to position [577, 0]
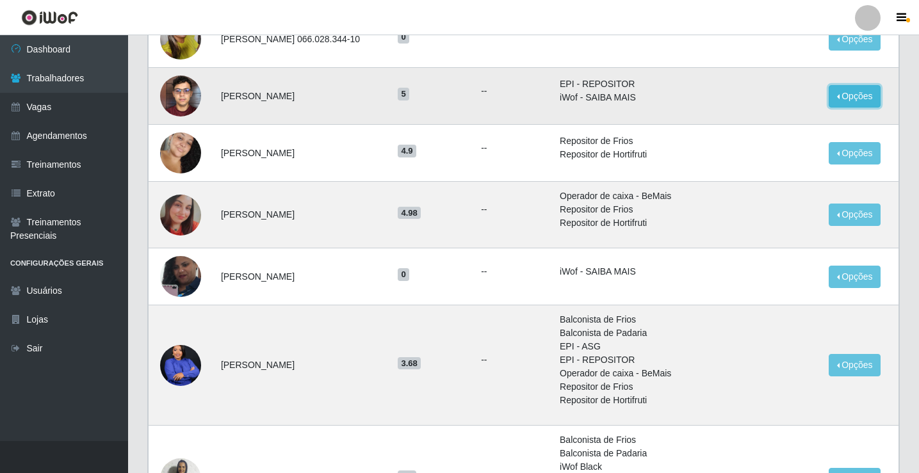
click at [850, 97] on button "Opções" at bounding box center [855, 96] width 53 height 22
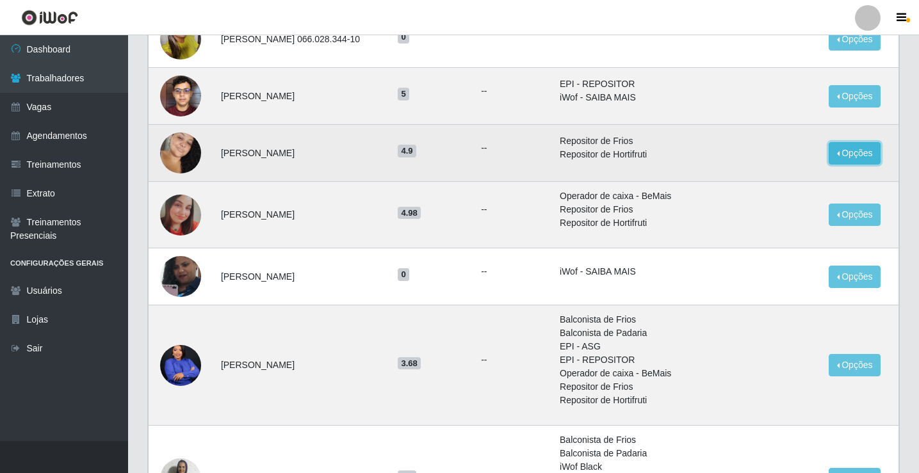
click at [848, 151] on button "Opções" at bounding box center [855, 153] width 53 height 22
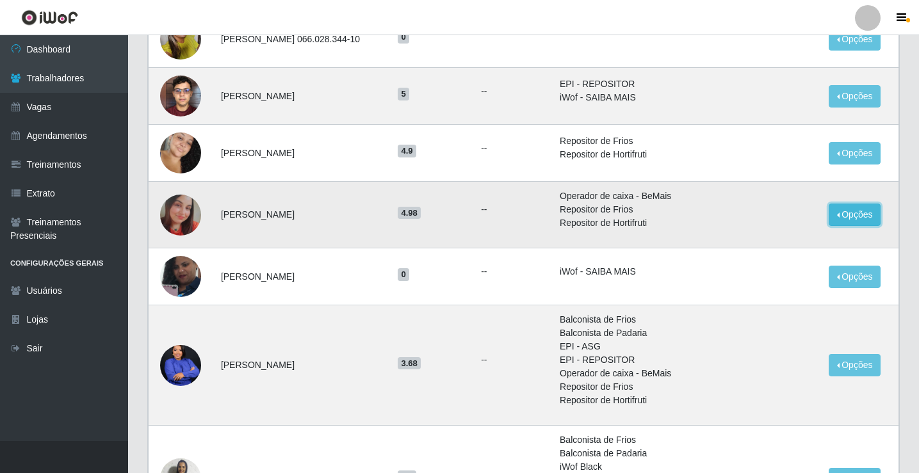
click at [840, 218] on button "Opções" at bounding box center [855, 215] width 53 height 22
click at [184, 214] on img at bounding box center [180, 215] width 41 height 41
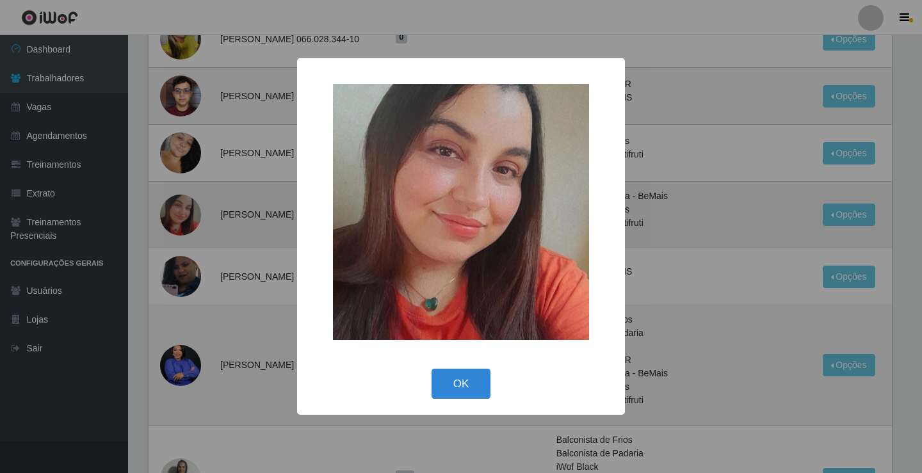
click at [184, 214] on div "× OK Cancel" at bounding box center [461, 236] width 922 height 473
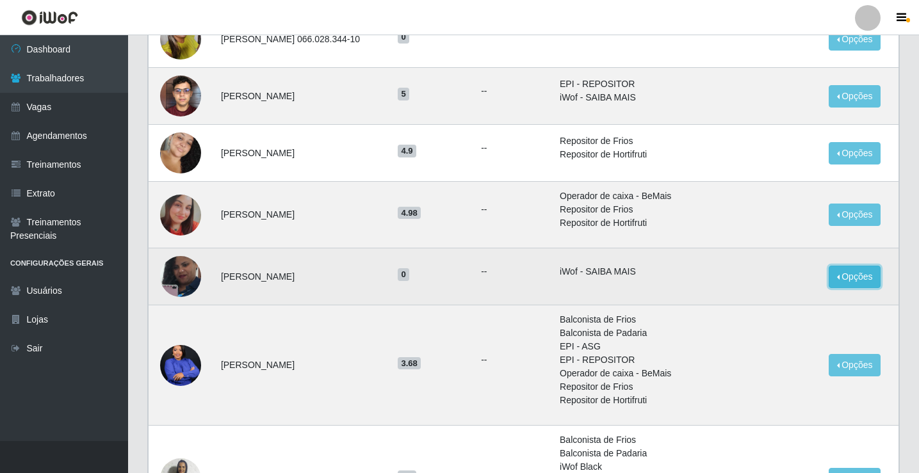
click at [840, 278] on button "Opções" at bounding box center [855, 277] width 53 height 22
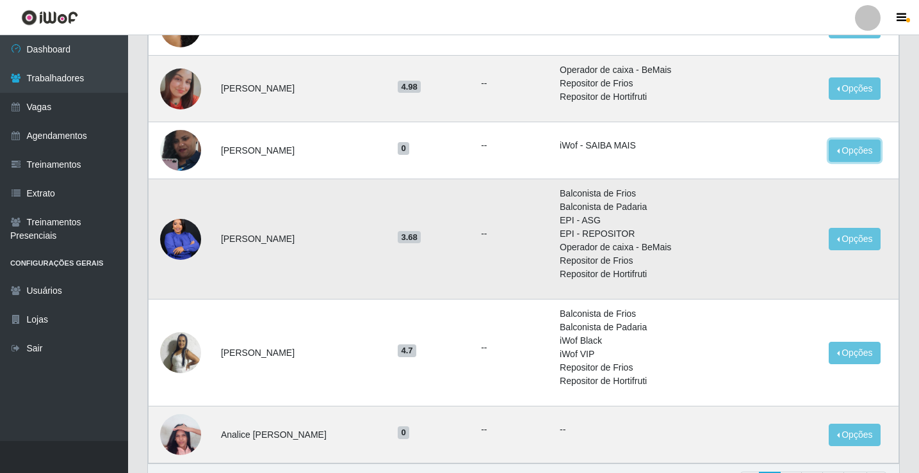
scroll to position [705, 0]
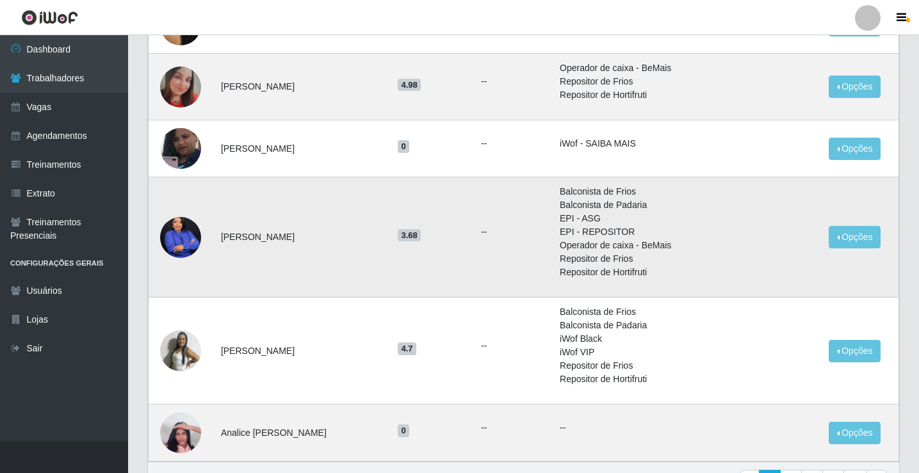
click at [186, 234] on img at bounding box center [180, 236] width 41 height 51
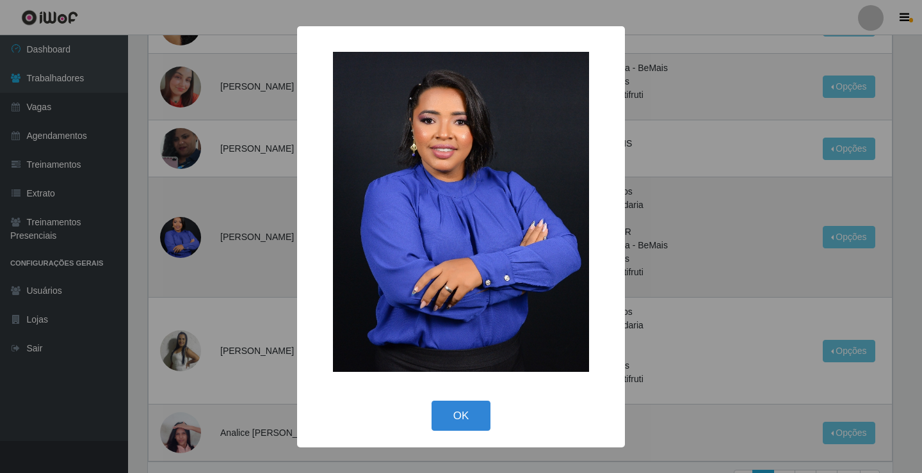
click at [186, 234] on div "× OK Cancel" at bounding box center [461, 236] width 922 height 473
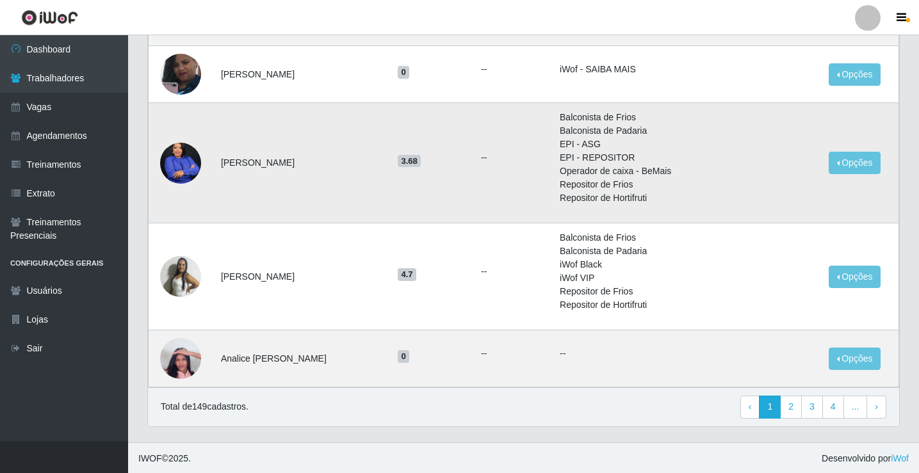
scroll to position [781, 0]
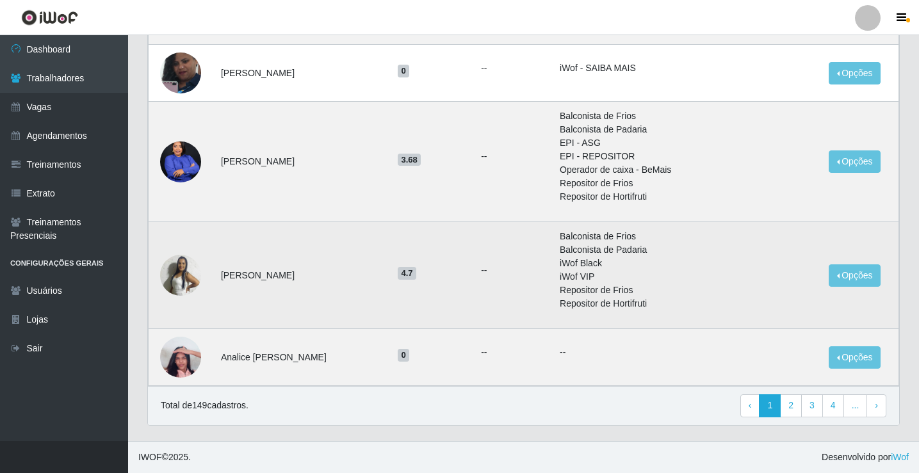
click at [187, 275] on img at bounding box center [180, 275] width 41 height 41
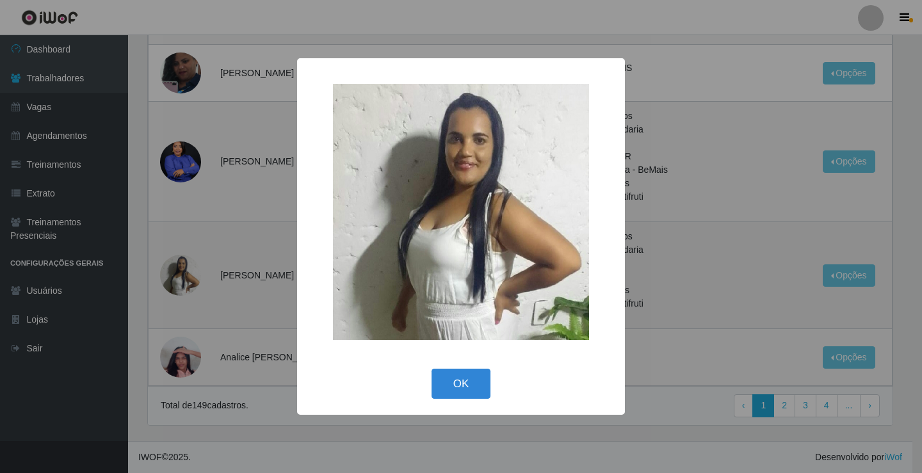
click at [186, 275] on div "× OK Cancel" at bounding box center [461, 236] width 922 height 473
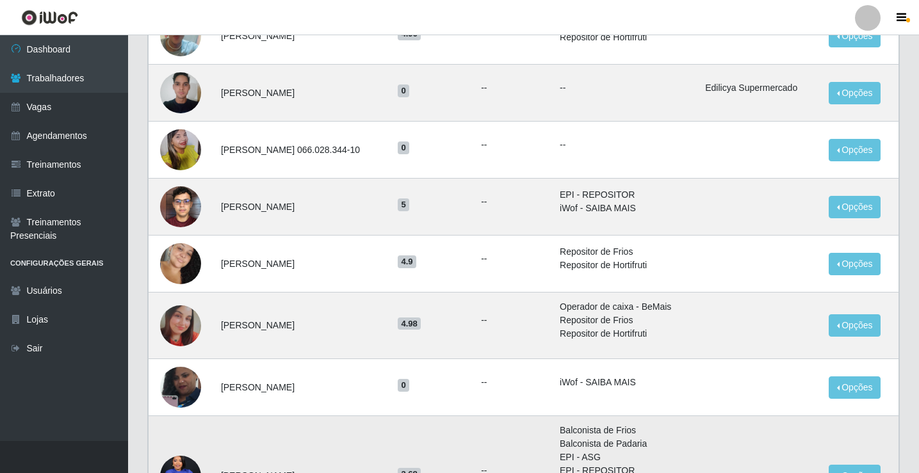
scroll to position [512, 0]
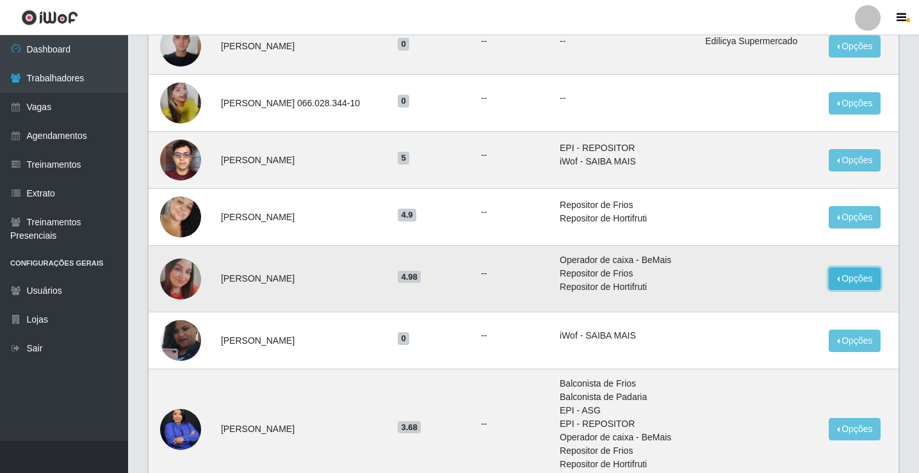
click at [862, 277] on button "Opções" at bounding box center [855, 279] width 53 height 22
click at [861, 277] on button "Opções" at bounding box center [855, 279] width 53 height 22
click at [192, 282] on img at bounding box center [180, 279] width 41 height 41
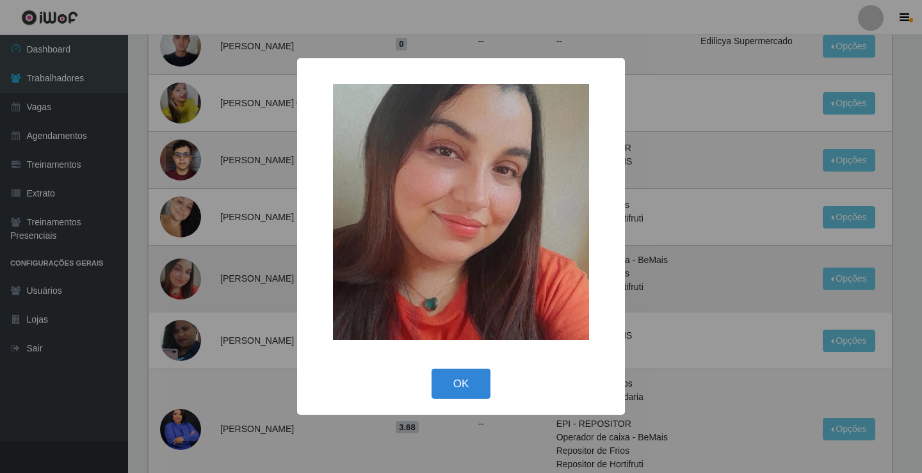
click at [192, 282] on div "× OK Cancel" at bounding box center [461, 236] width 922 height 473
